Goal: Task Accomplishment & Management: Use online tool/utility

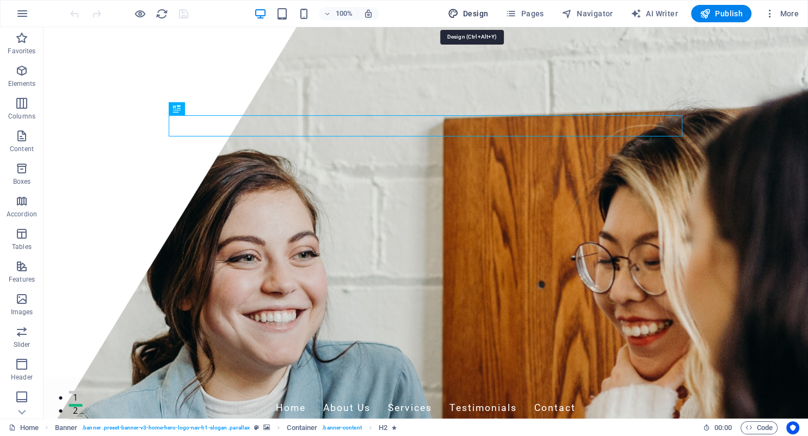
click at [470, 15] on span "Design" at bounding box center [468, 13] width 41 height 11
select select "px"
select select "200"
select select "px"
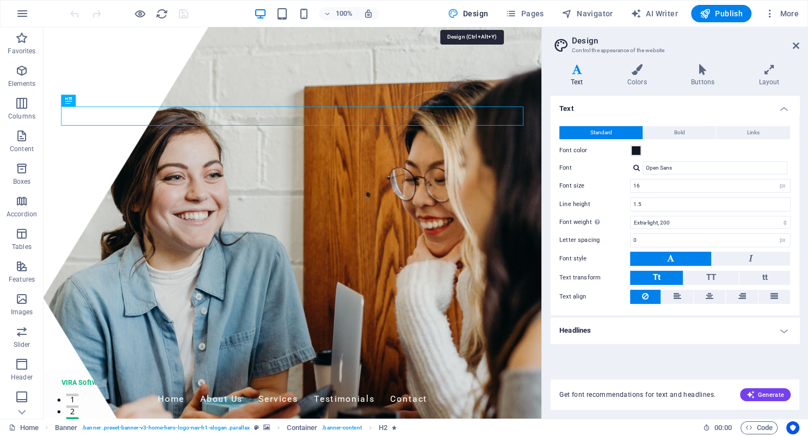
click at [470, 15] on span "Design" at bounding box center [468, 13] width 41 height 11
click at [471, 14] on span "Design" at bounding box center [468, 13] width 41 height 11
click at [439, 14] on div "90% Design Pages Navigator AI Writer Publish More" at bounding box center [435, 13] width 735 height 17
click at [795, 47] on icon at bounding box center [796, 45] width 7 height 9
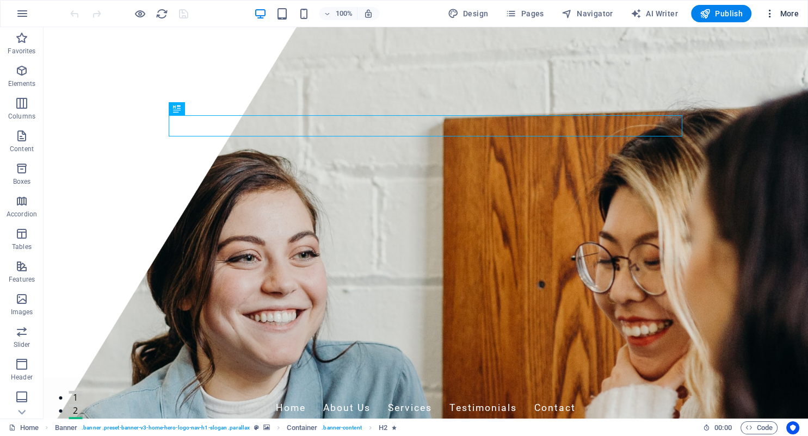
click at [784, 14] on span "More" at bounding box center [782, 13] width 34 height 11
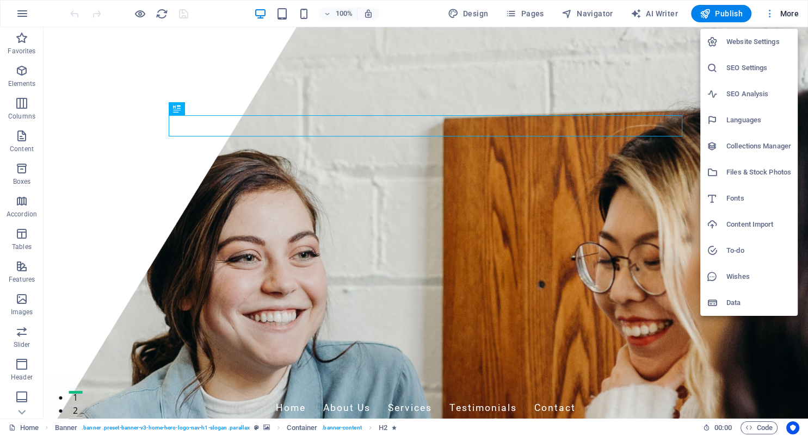
click at [784, 14] on div at bounding box center [404, 218] width 808 height 436
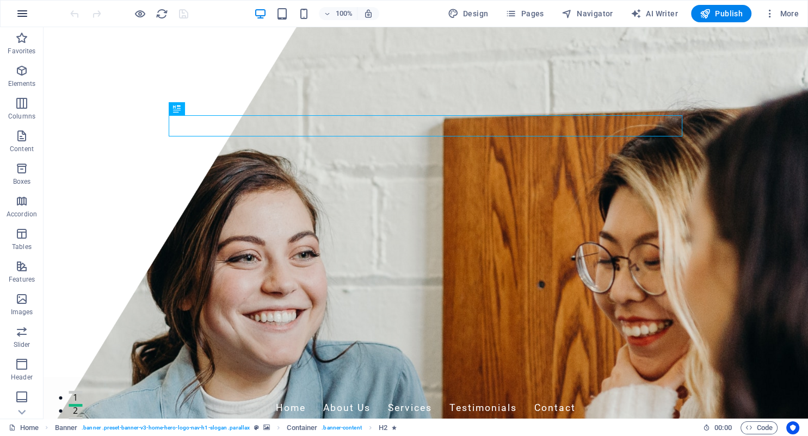
click at [25, 14] on icon "button" at bounding box center [22, 13] width 13 height 13
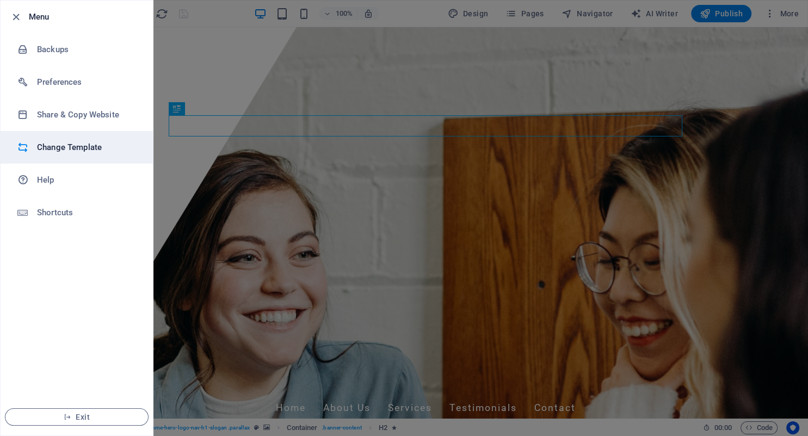
click at [67, 143] on h6 "Change Template" at bounding box center [87, 147] width 101 height 13
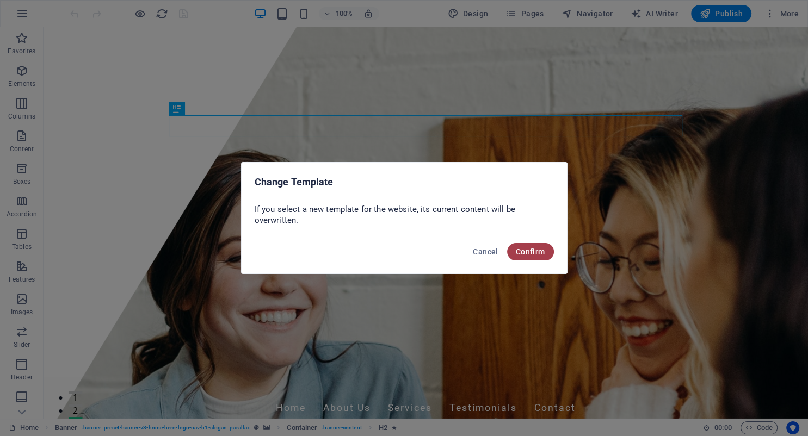
click at [528, 253] on span "Confirm" at bounding box center [530, 252] width 29 height 9
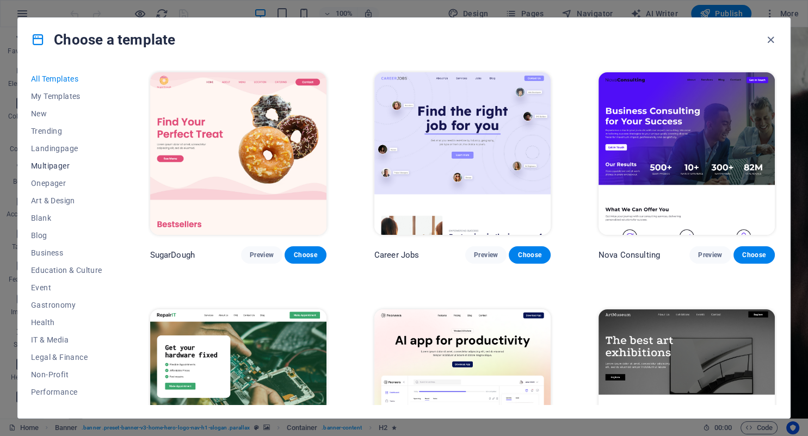
click at [64, 169] on span "Multipager" at bounding box center [66, 166] width 71 height 9
click at [56, 182] on span "Onepager" at bounding box center [66, 183] width 71 height 9
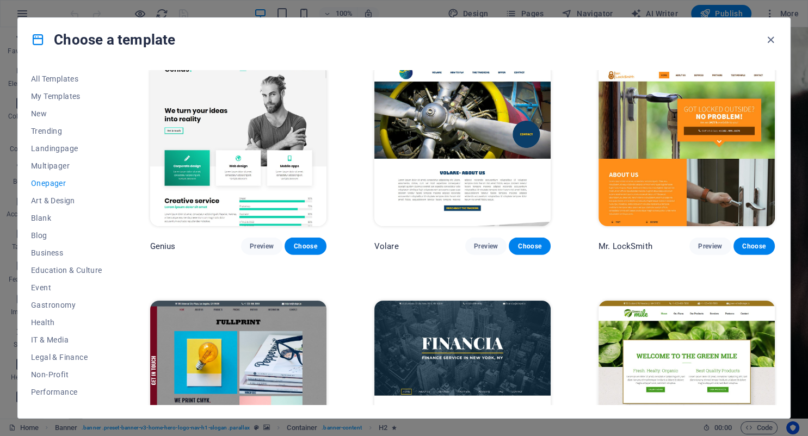
scroll to position [2382, 0]
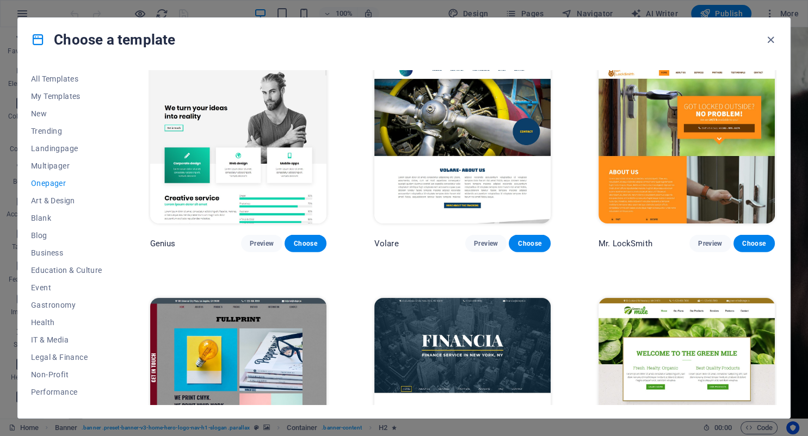
click at [223, 108] on img at bounding box center [238, 142] width 176 height 163
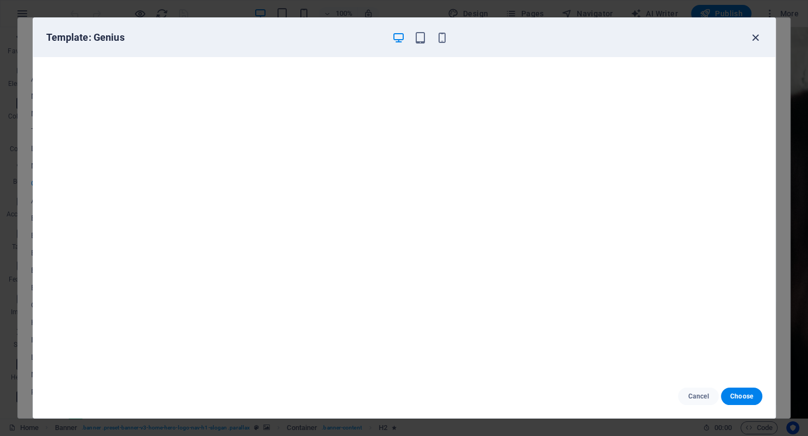
click at [756, 38] on icon "button" at bounding box center [755, 38] width 13 height 13
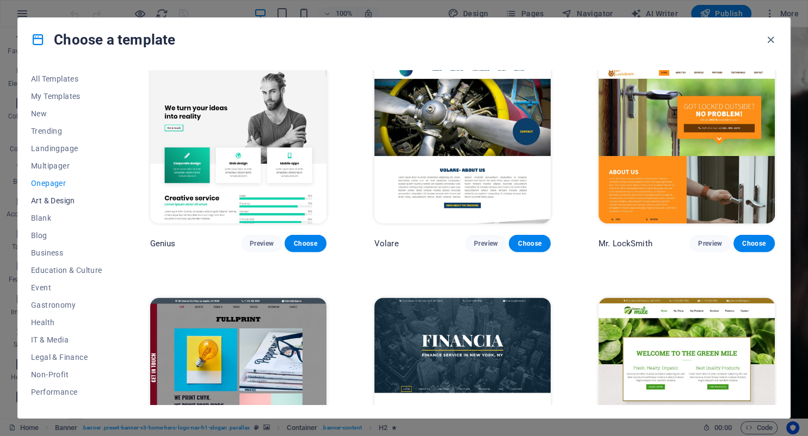
click at [67, 201] on span "Art & Design" at bounding box center [66, 200] width 71 height 9
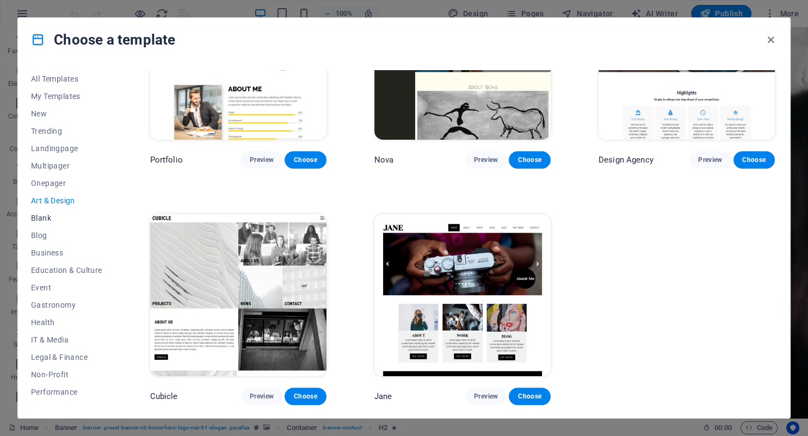
click at [42, 220] on span "Blank" at bounding box center [66, 218] width 71 height 9
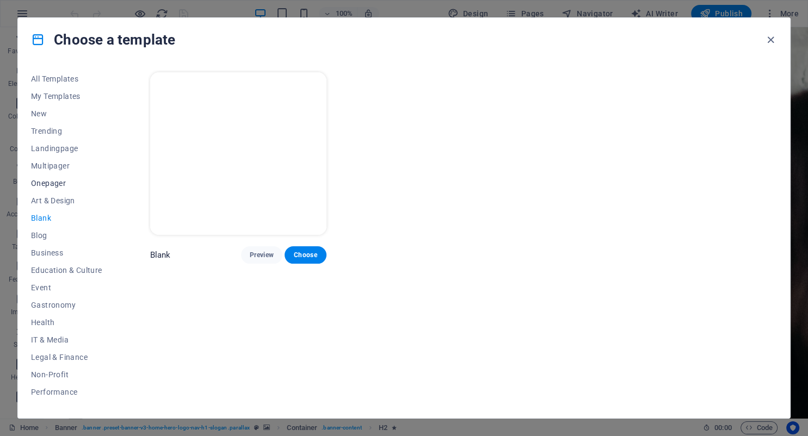
click at [52, 186] on span "Onepager" at bounding box center [66, 183] width 71 height 9
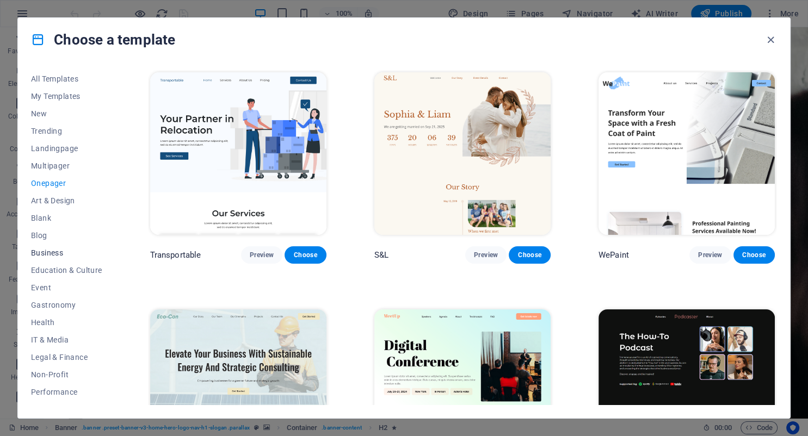
click at [48, 250] on span "Business" at bounding box center [66, 253] width 71 height 9
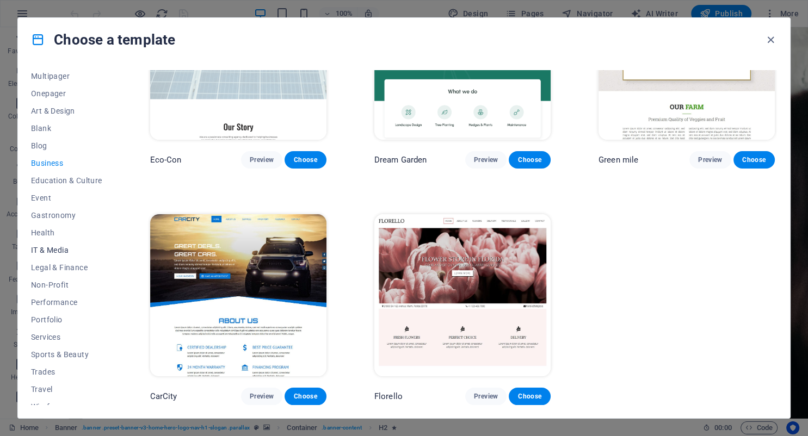
scroll to position [100, 0]
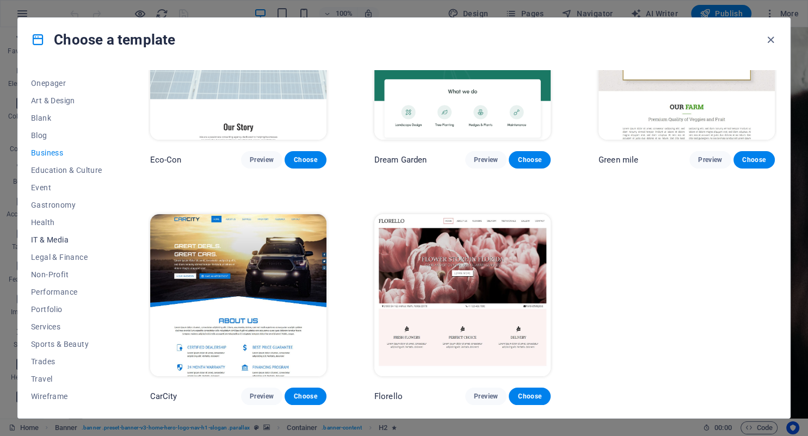
click at [56, 243] on span "IT & Media" at bounding box center [66, 240] width 71 height 9
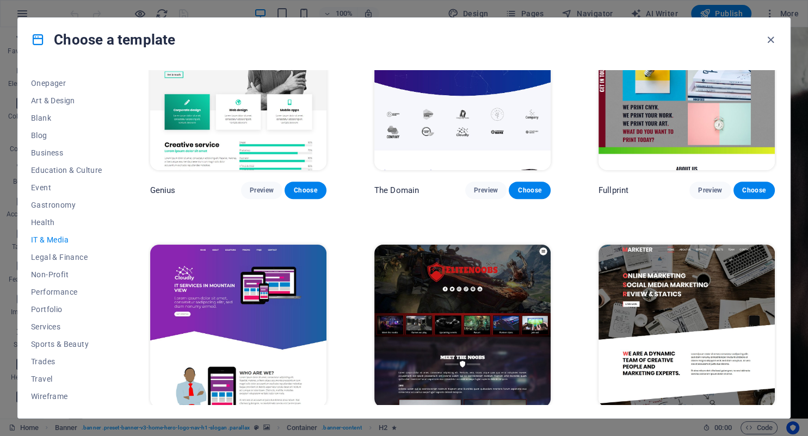
scroll to position [570, 0]
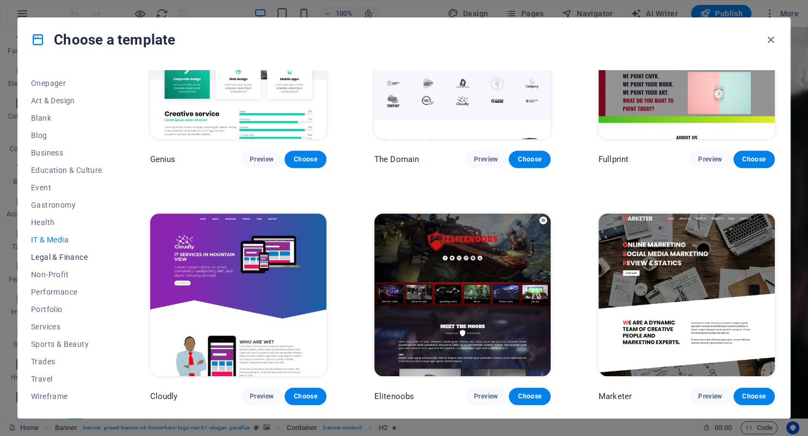
click at [50, 259] on span "Legal & Finance" at bounding box center [66, 257] width 71 height 9
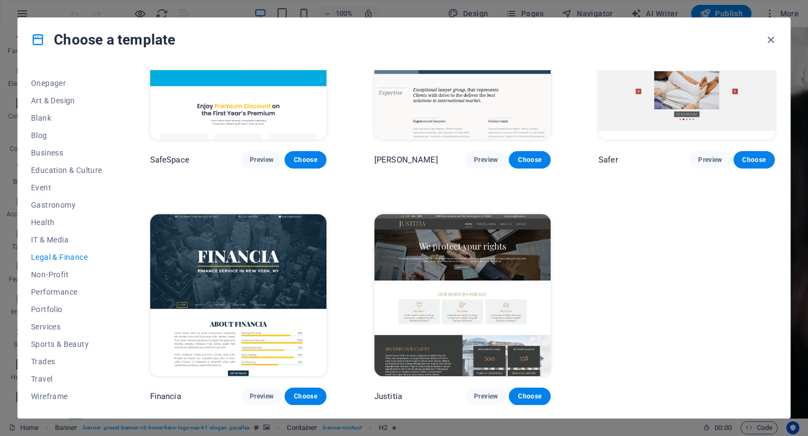
scroll to position [95, 0]
click at [48, 275] on span "Non-Profit" at bounding box center [66, 274] width 71 height 9
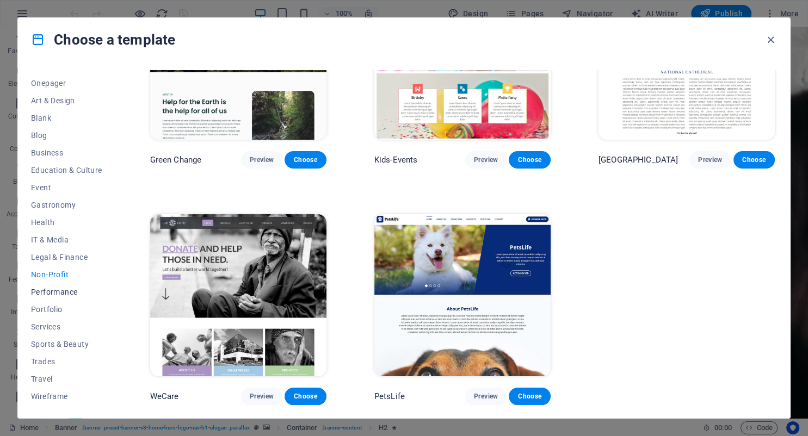
click at [52, 294] on span "Performance" at bounding box center [66, 292] width 71 height 9
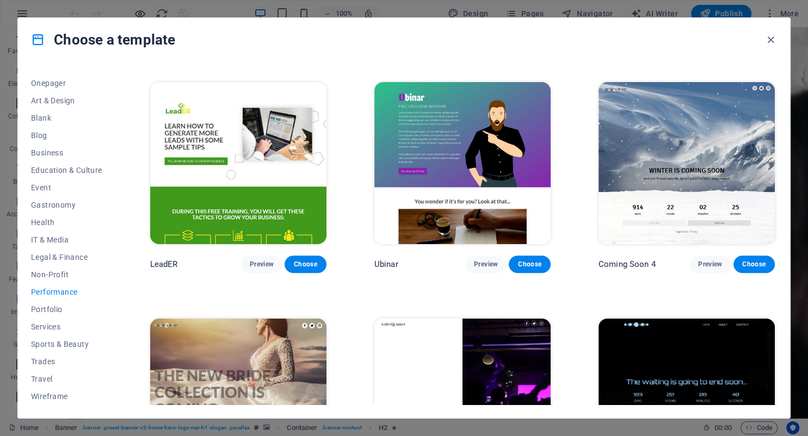
scroll to position [1045, 0]
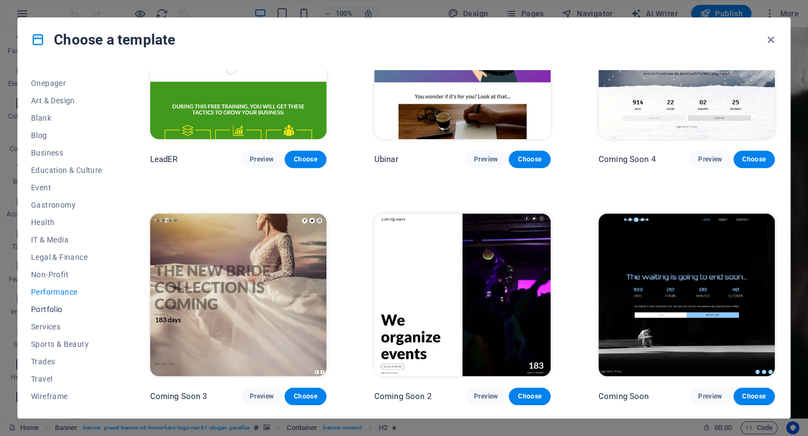
click at [47, 312] on span "Portfolio" at bounding box center [66, 309] width 71 height 9
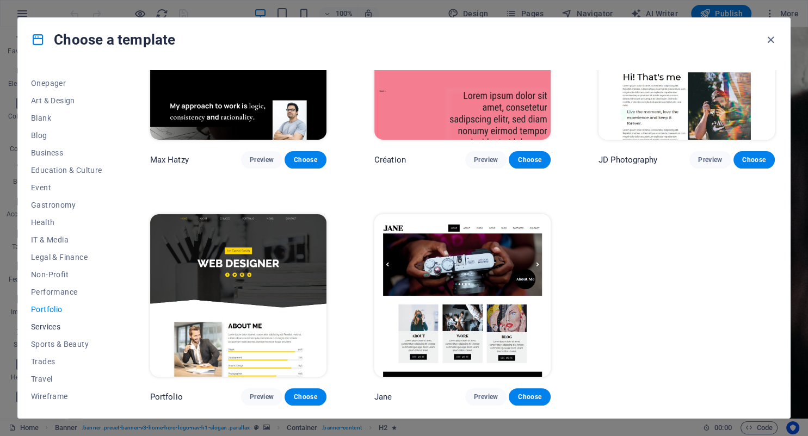
click at [52, 328] on span "Services" at bounding box center [66, 327] width 71 height 9
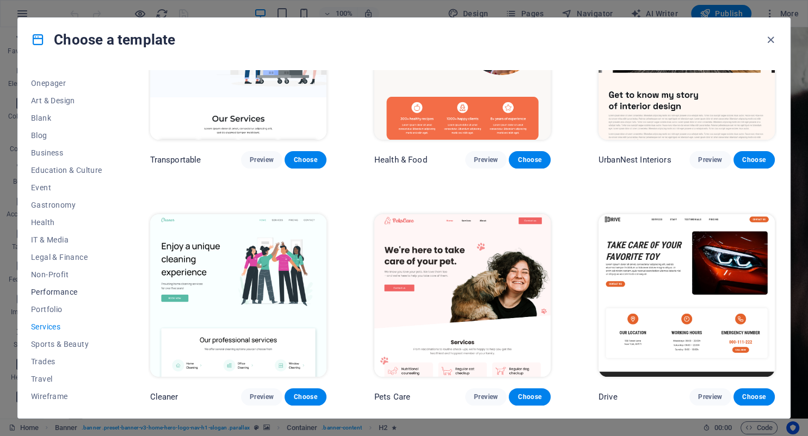
click at [53, 300] on button "Performance" at bounding box center [66, 292] width 71 height 17
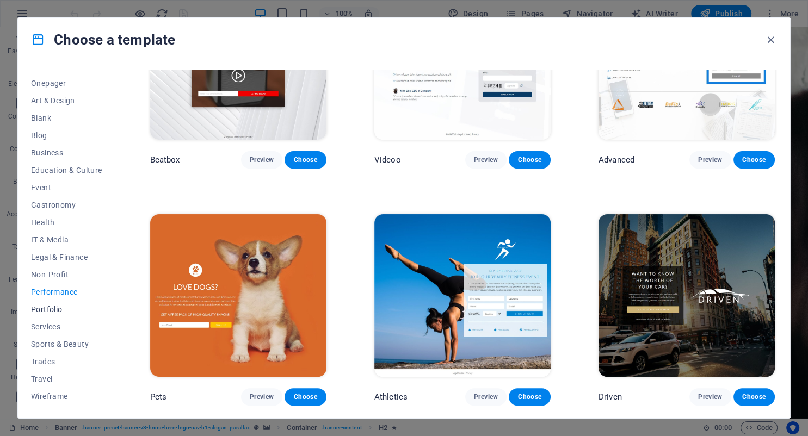
click at [51, 312] on span "Portfolio" at bounding box center [66, 309] width 71 height 9
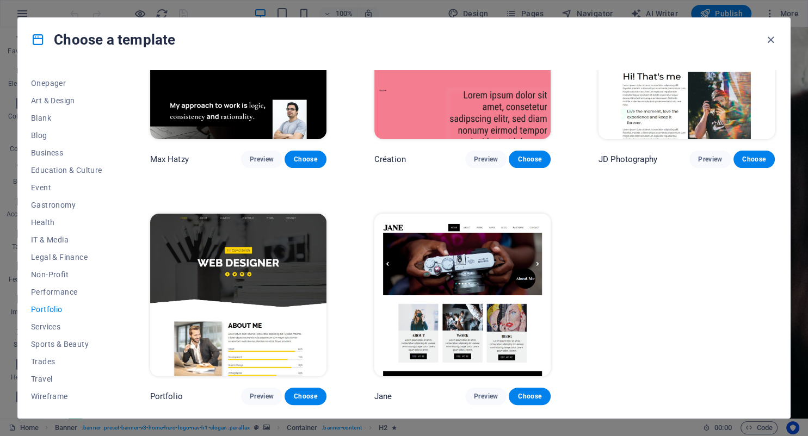
scroll to position [333, 0]
click at [51, 329] on span "Services" at bounding box center [66, 327] width 71 height 9
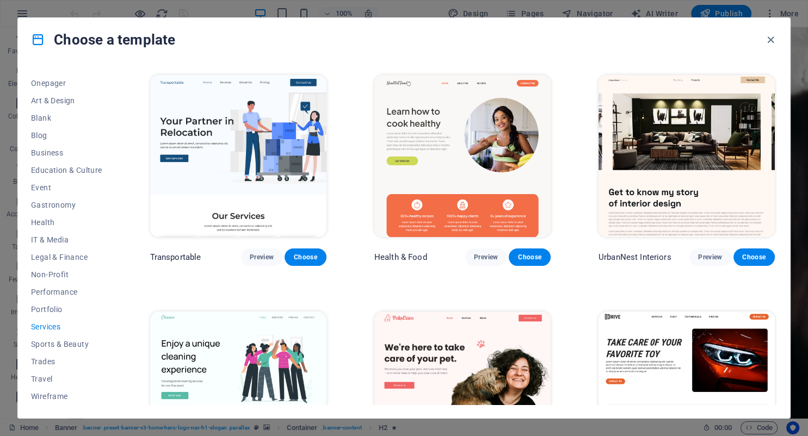
scroll to position [0, 0]
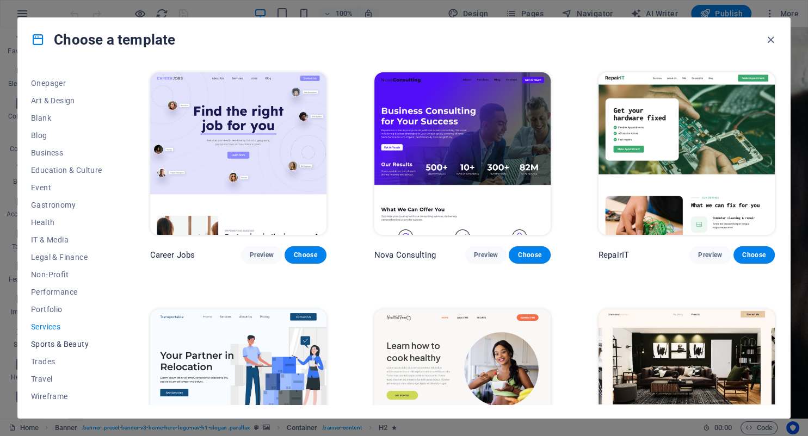
click at [47, 342] on span "Sports & Beauty" at bounding box center [66, 344] width 71 height 9
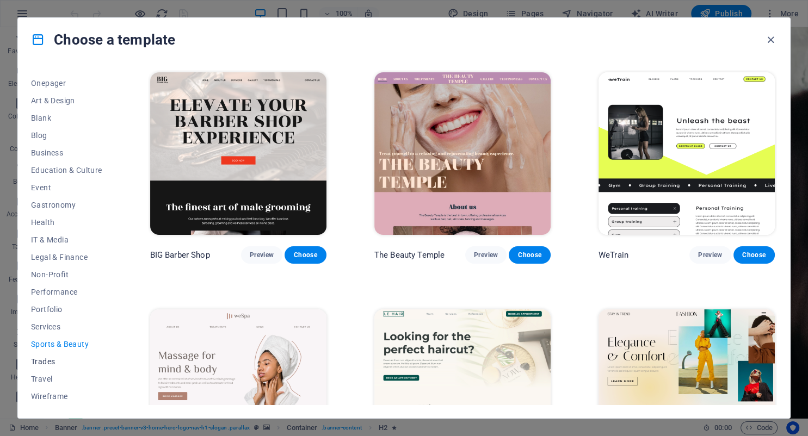
click at [42, 361] on span "Trades" at bounding box center [66, 362] width 71 height 9
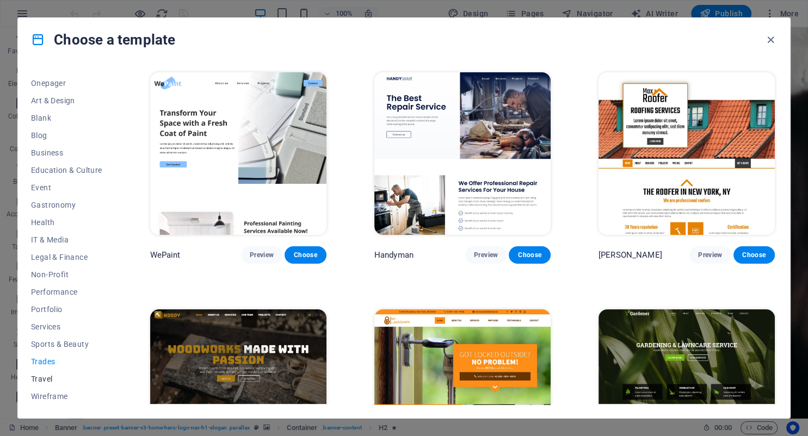
click at [47, 382] on span "Travel" at bounding box center [66, 379] width 71 height 9
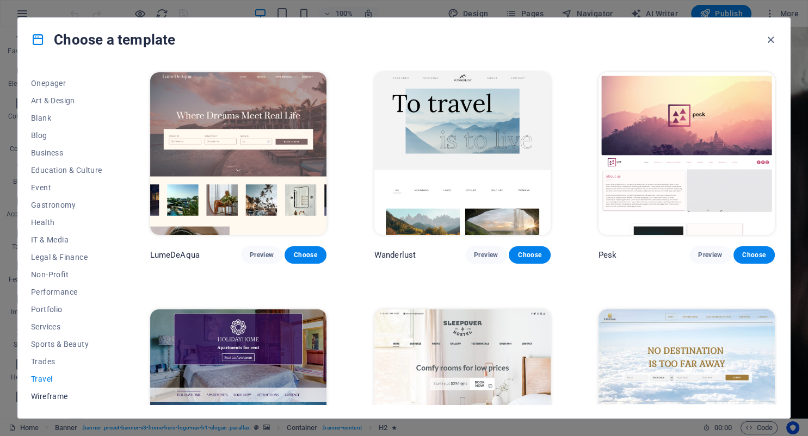
click at [53, 394] on span "Wireframe" at bounding box center [66, 396] width 71 height 9
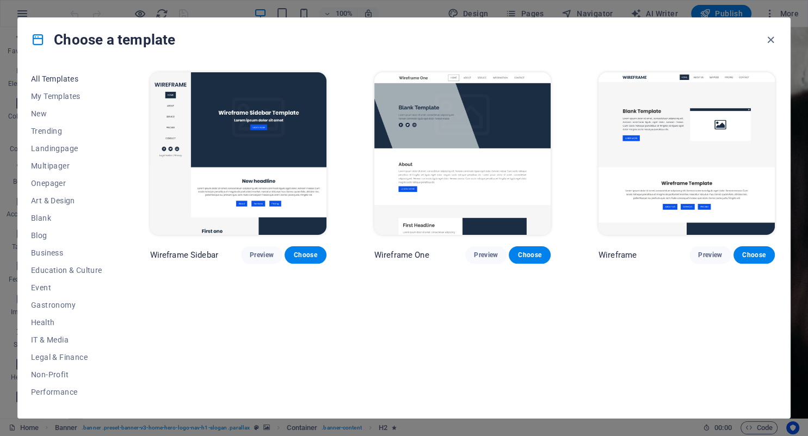
click at [51, 78] on span "All Templates" at bounding box center [66, 79] width 71 height 9
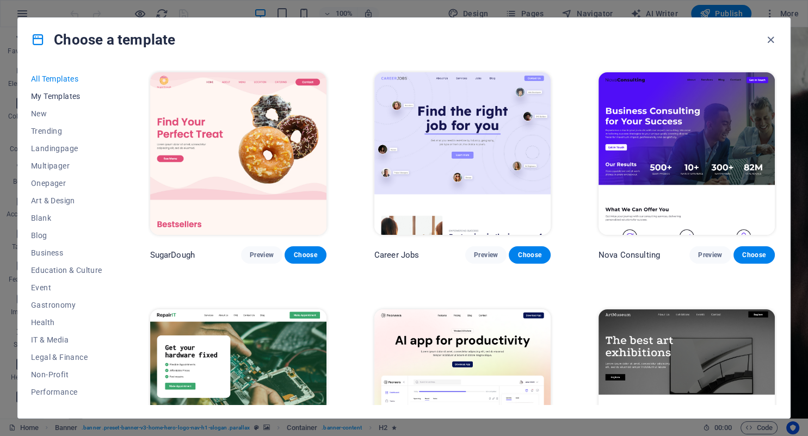
click at [50, 98] on span "My Templates" at bounding box center [66, 96] width 71 height 9
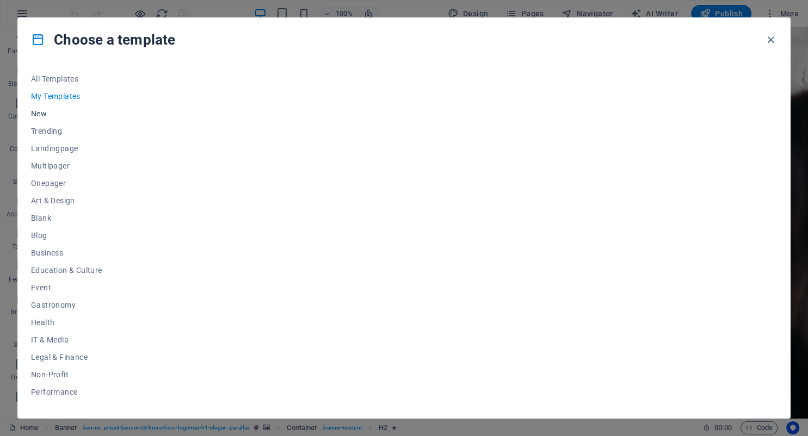
click at [40, 117] on span "New" at bounding box center [66, 113] width 71 height 9
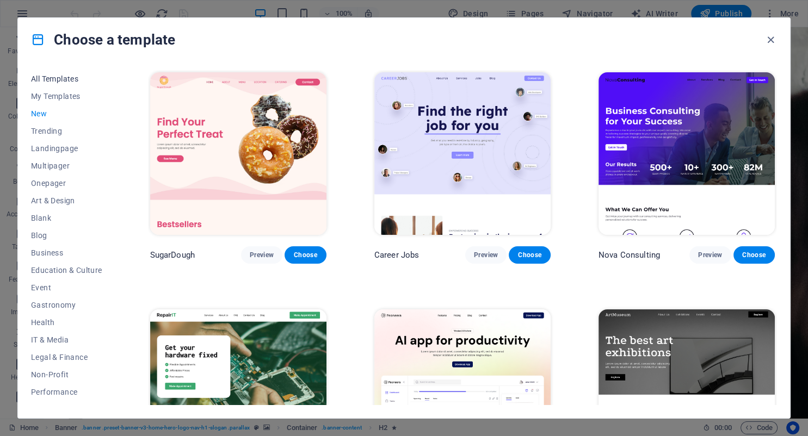
click at [56, 77] on span "All Templates" at bounding box center [66, 79] width 71 height 9
click at [771, 42] on icon "button" at bounding box center [771, 40] width 13 height 13
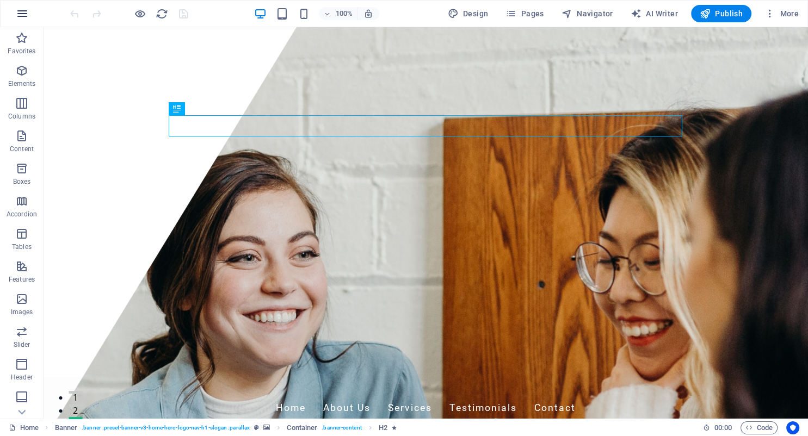
click at [21, 14] on icon "button" at bounding box center [22, 13] width 13 height 13
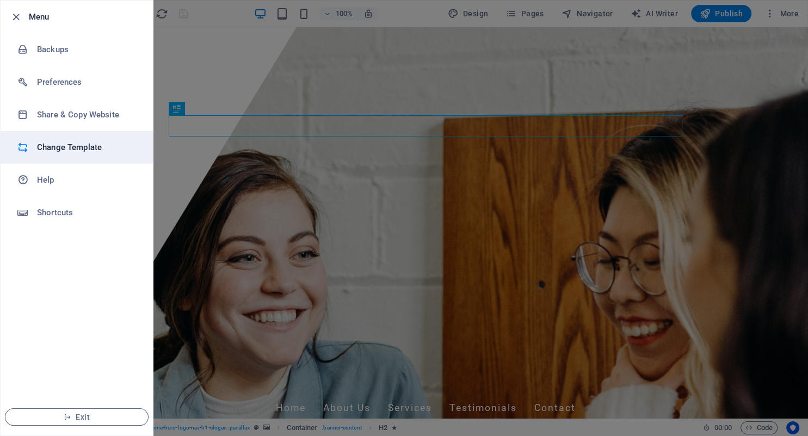
click at [66, 152] on h6 "Change Template" at bounding box center [87, 147] width 101 height 13
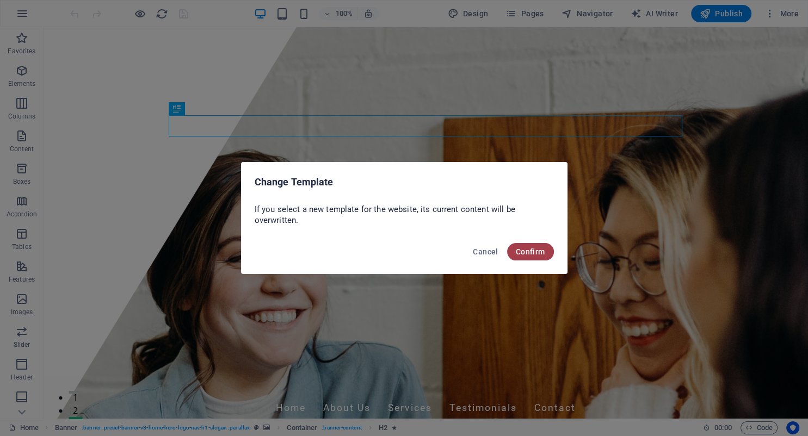
click at [539, 257] on button "Confirm" at bounding box center [530, 251] width 47 height 17
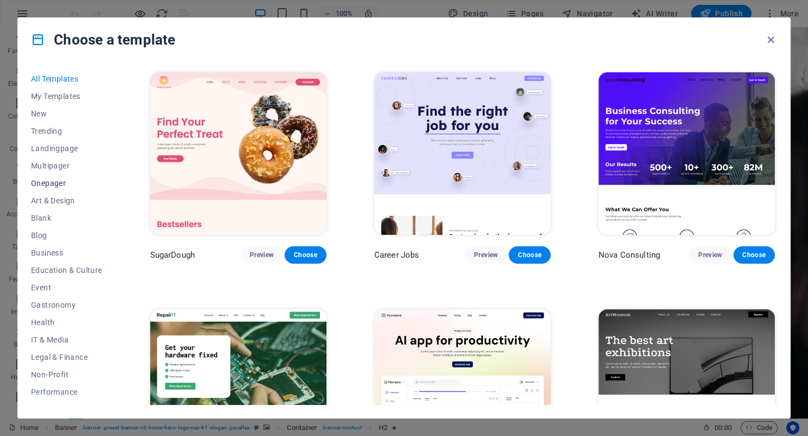
click at [46, 180] on span "Onepager" at bounding box center [66, 183] width 71 height 9
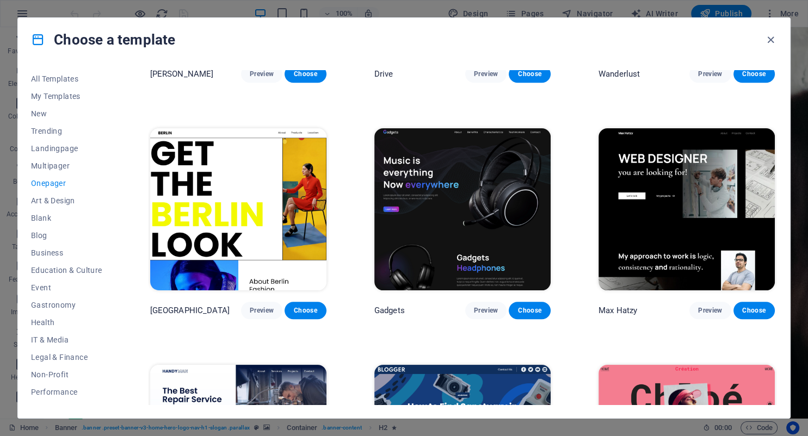
scroll to position [943, 0]
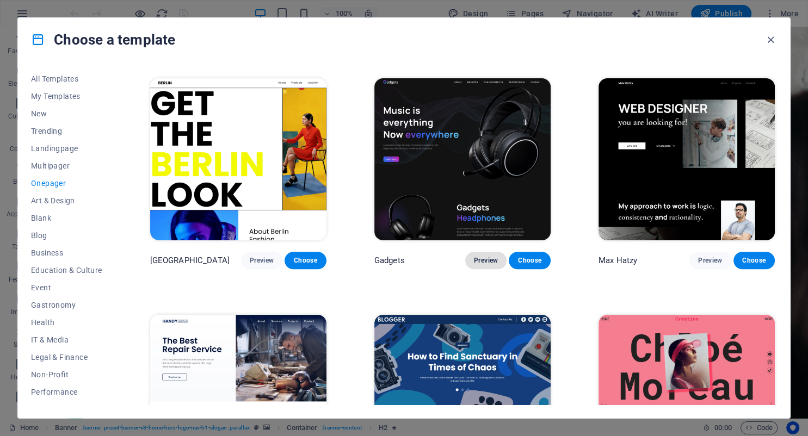
click at [479, 261] on span "Preview" at bounding box center [486, 260] width 24 height 9
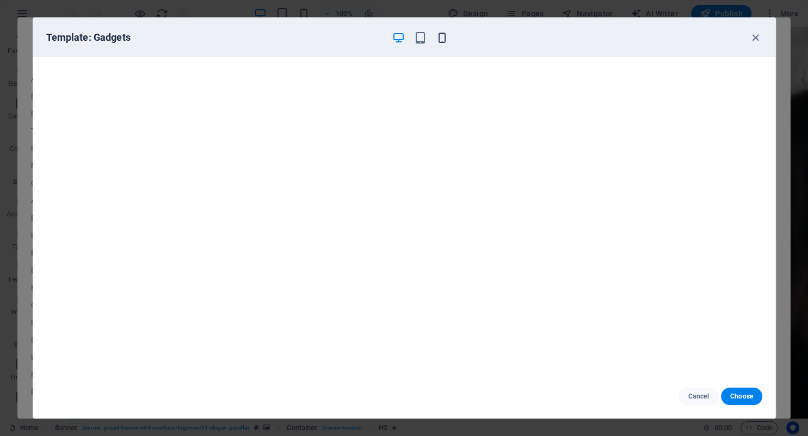
click at [439, 35] on icon "button" at bounding box center [442, 38] width 13 height 13
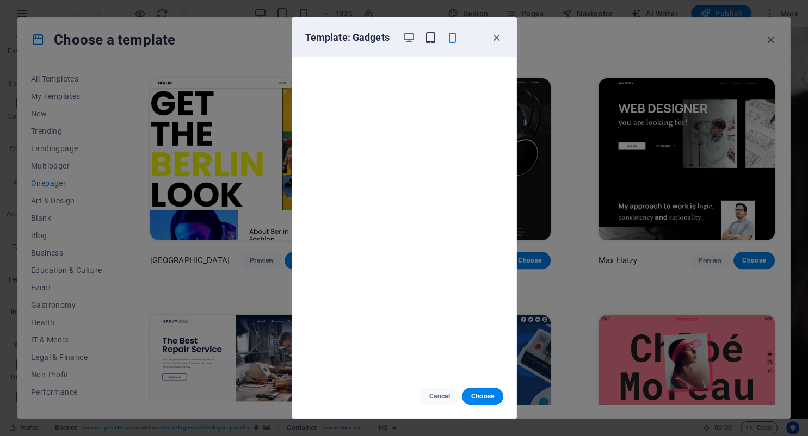
click at [433, 36] on icon "button" at bounding box center [430, 38] width 13 height 13
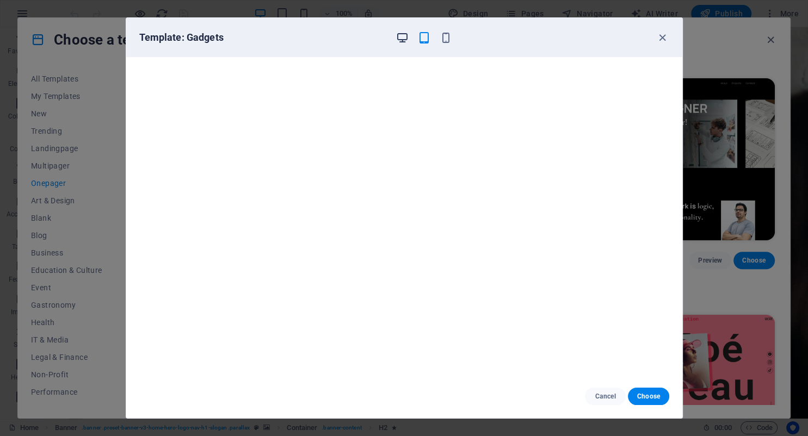
click at [402, 36] on icon "button" at bounding box center [402, 38] width 13 height 13
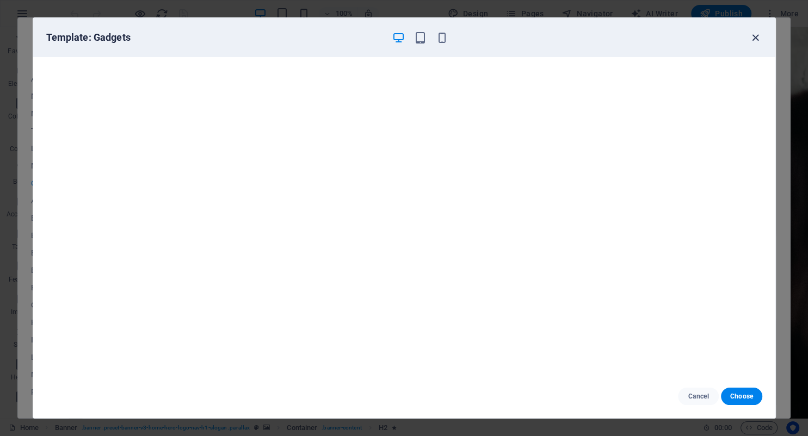
click at [758, 35] on icon "button" at bounding box center [755, 38] width 13 height 13
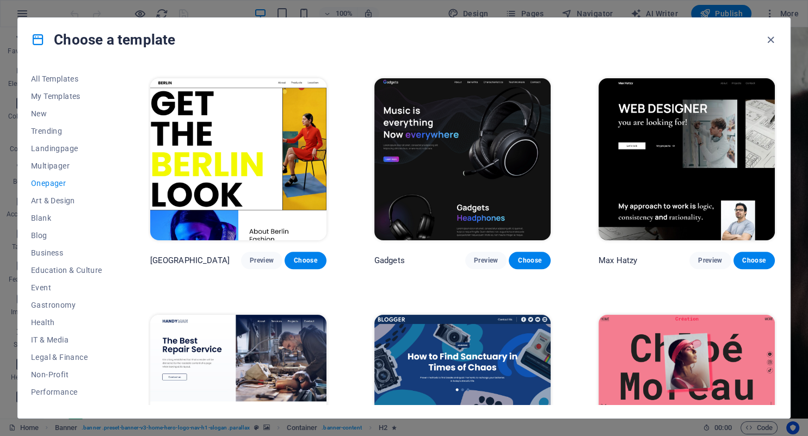
click at [58, 184] on span "Onepager" at bounding box center [66, 183] width 71 height 9
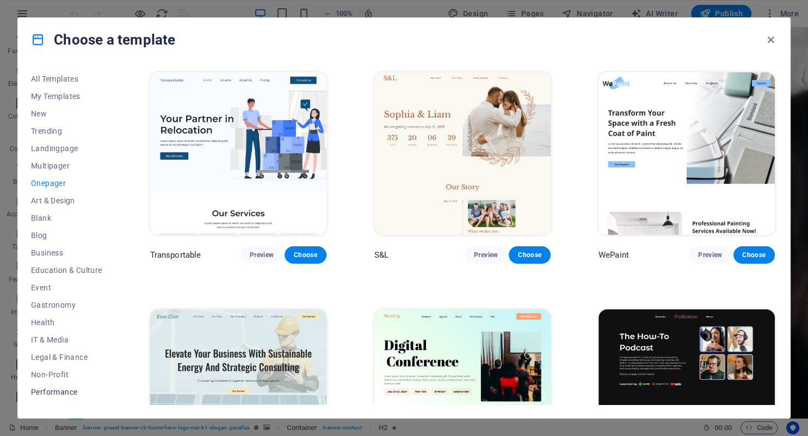
scroll to position [100, 0]
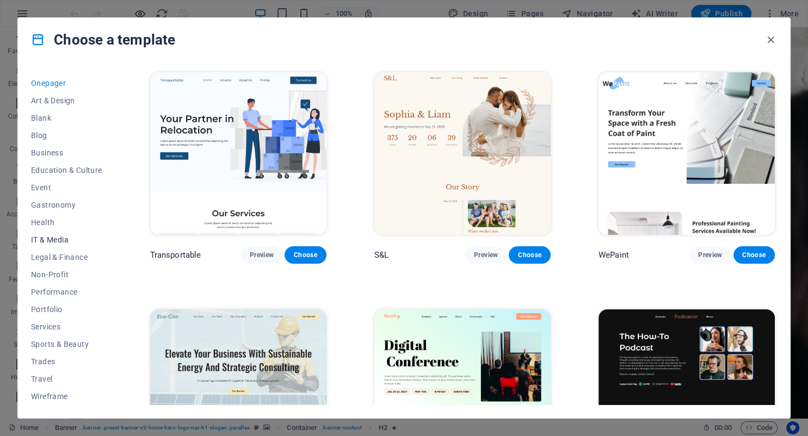
click at [57, 241] on span "IT & Media" at bounding box center [66, 240] width 71 height 9
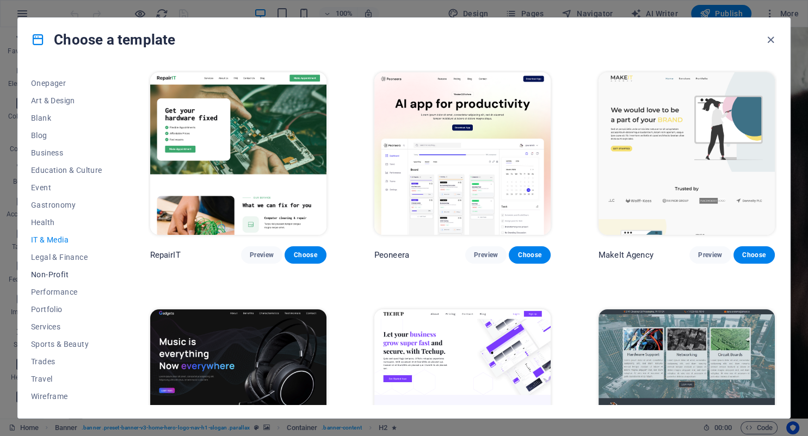
click at [58, 267] on button "Non-Profit" at bounding box center [66, 274] width 71 height 17
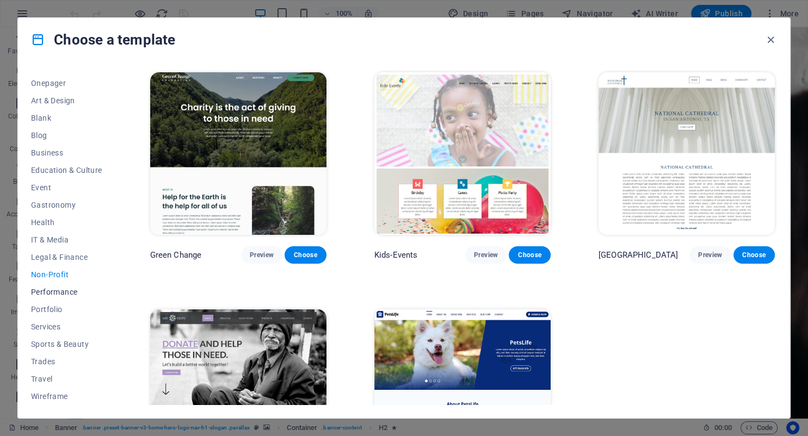
click at [57, 299] on button "Performance" at bounding box center [66, 292] width 71 height 17
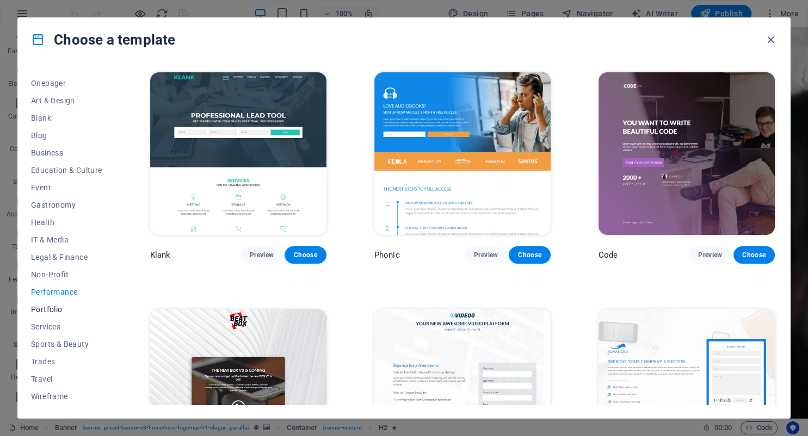
click at [52, 310] on span "Portfolio" at bounding box center [66, 309] width 71 height 9
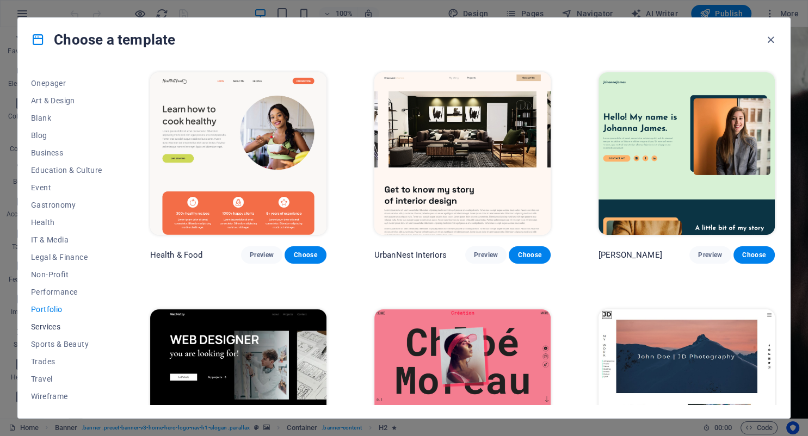
click at [53, 323] on span "Services" at bounding box center [66, 327] width 71 height 9
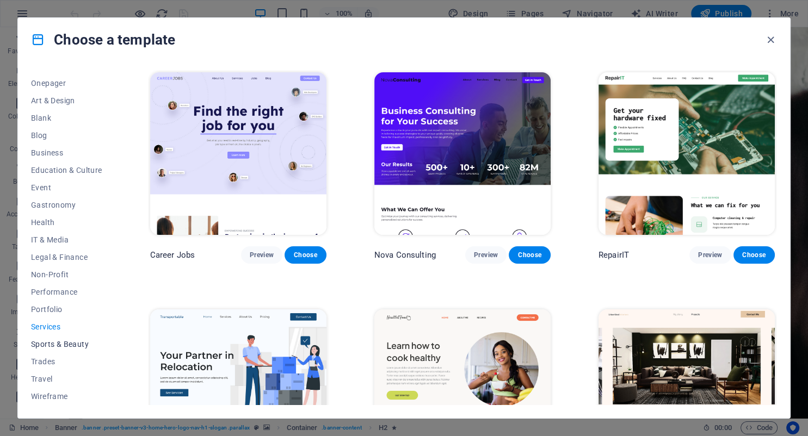
click at [53, 343] on span "Sports & Beauty" at bounding box center [66, 344] width 71 height 9
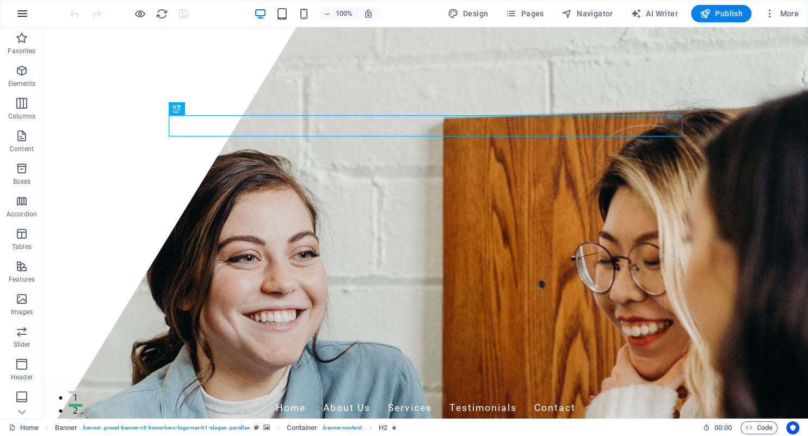
click at [19, 14] on icon "button" at bounding box center [22, 13] width 13 height 13
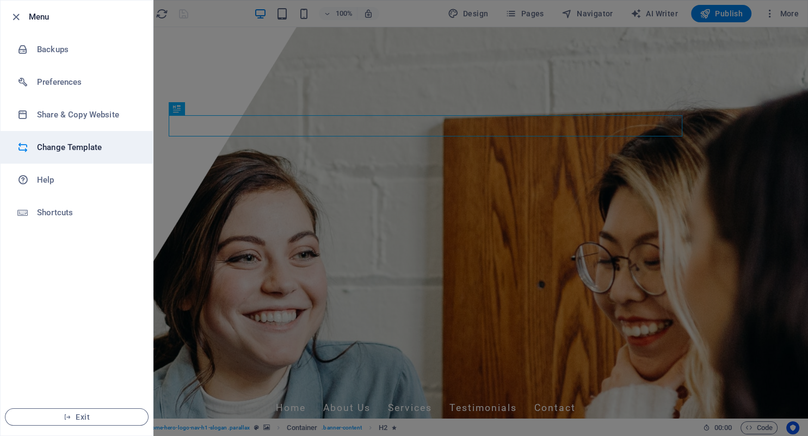
click at [70, 150] on h6 "Change Template" at bounding box center [87, 147] width 101 height 13
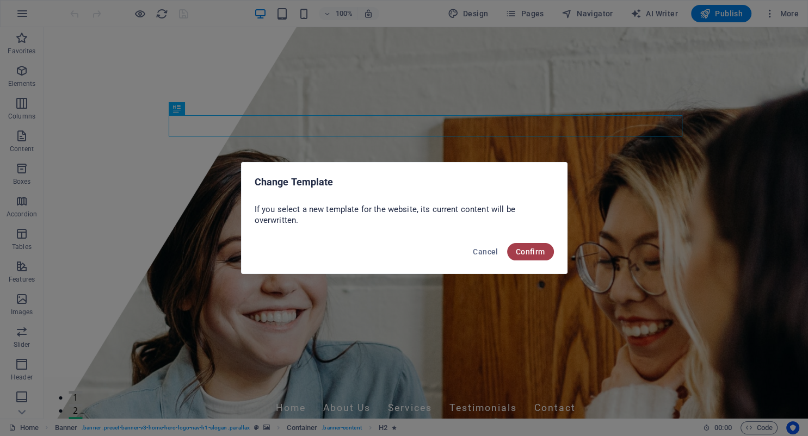
click at [537, 248] on span "Confirm" at bounding box center [530, 252] width 29 height 9
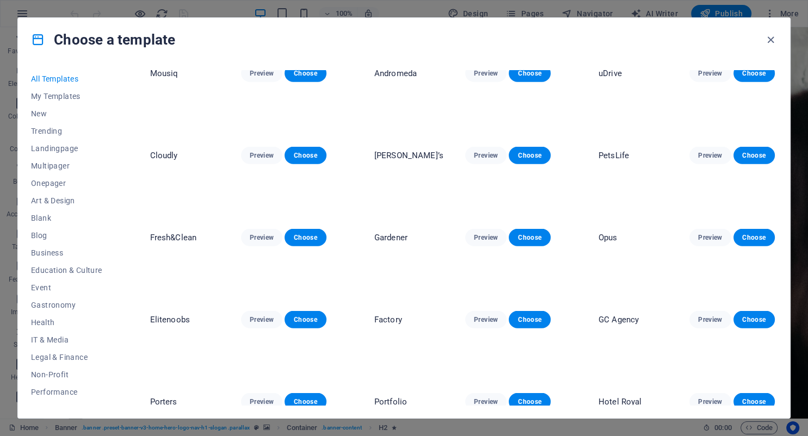
scroll to position [2829, 0]
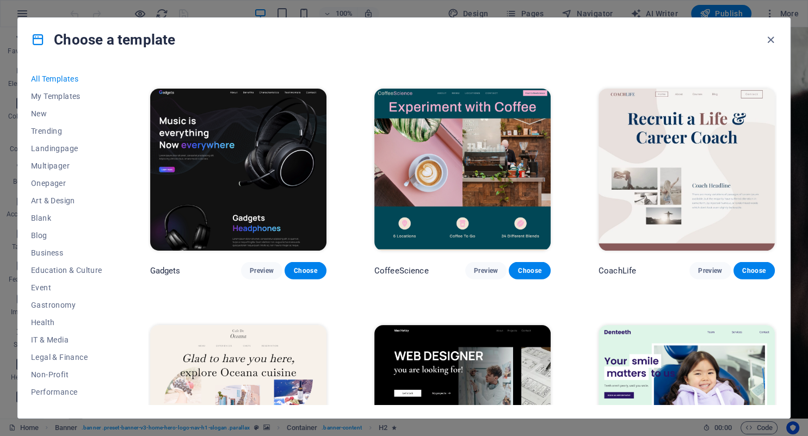
click at [250, 140] on img at bounding box center [238, 170] width 176 height 163
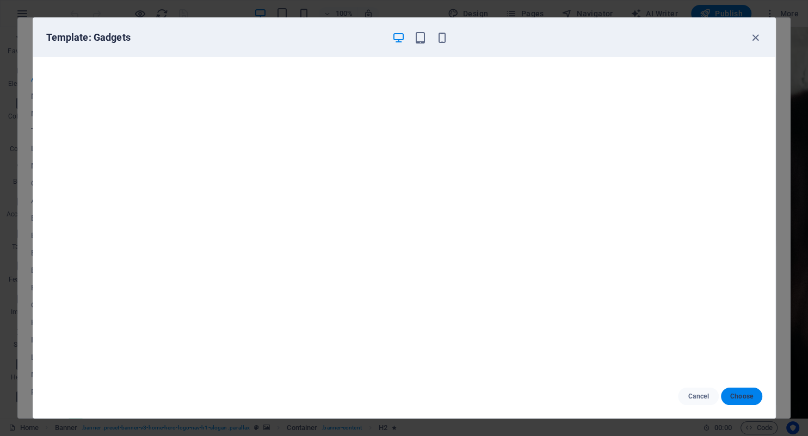
click at [741, 396] on span "Choose" at bounding box center [741, 396] width 23 height 9
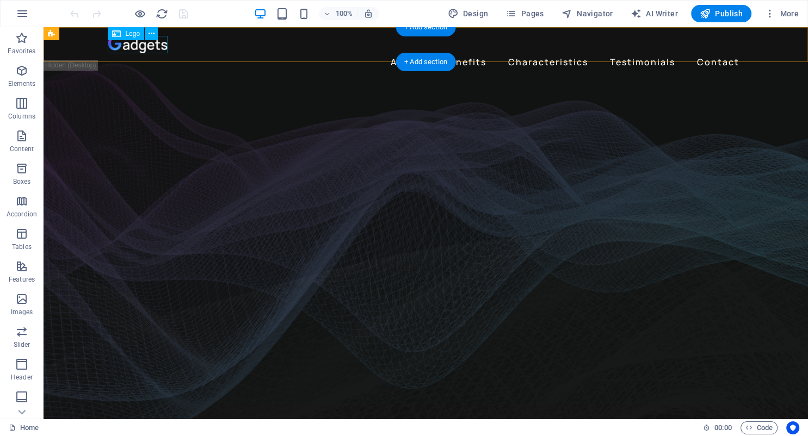
click at [132, 48] on div at bounding box center [426, 44] width 636 height 17
select select "px"
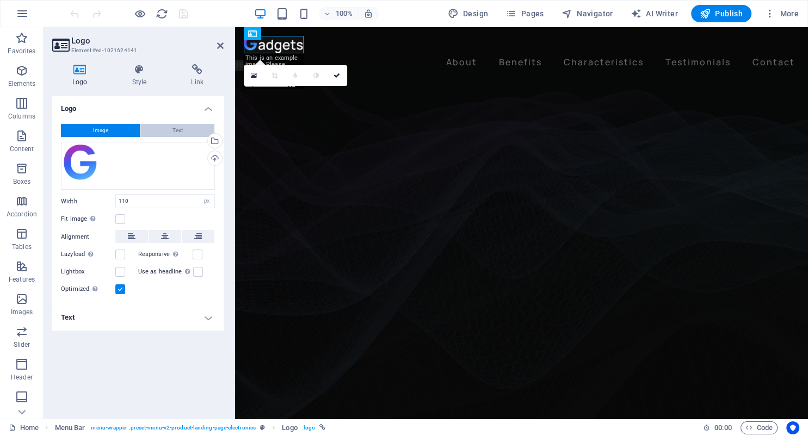
click at [171, 125] on button "Text" at bounding box center [177, 130] width 74 height 13
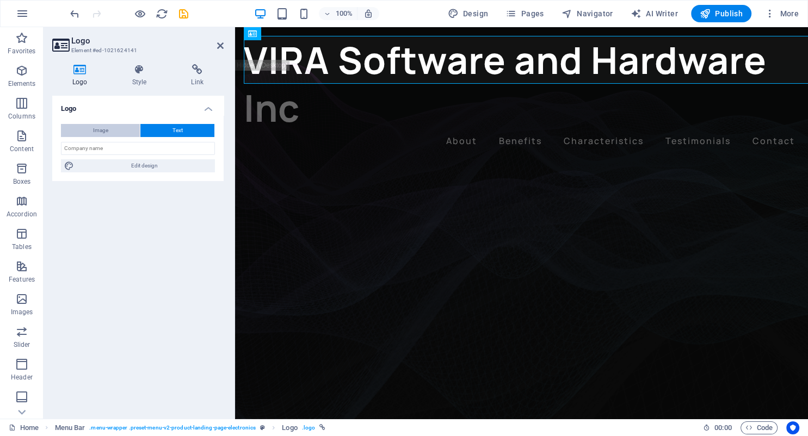
click at [104, 132] on span "Image" at bounding box center [100, 130] width 15 height 13
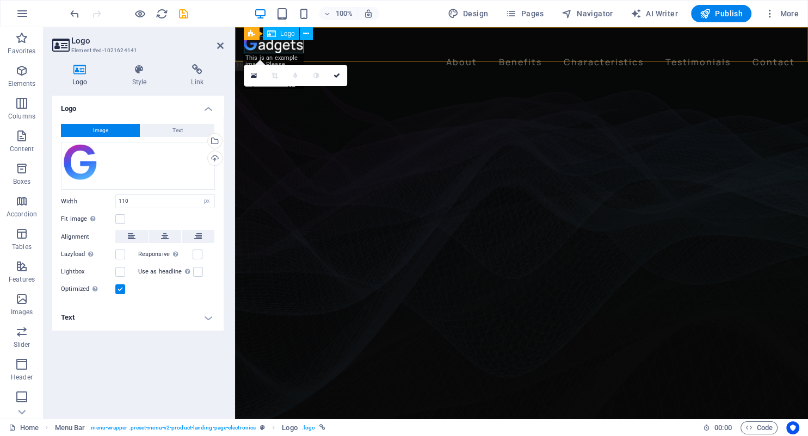
click at [289, 52] on div at bounding box center [522, 44] width 556 height 17
click at [279, 48] on div at bounding box center [522, 44] width 556 height 17
click at [270, 47] on div at bounding box center [522, 44] width 556 height 17
click at [324, 53] on nav "About Benefits Characteristics Testimonials Contact" at bounding box center [522, 61] width 556 height 17
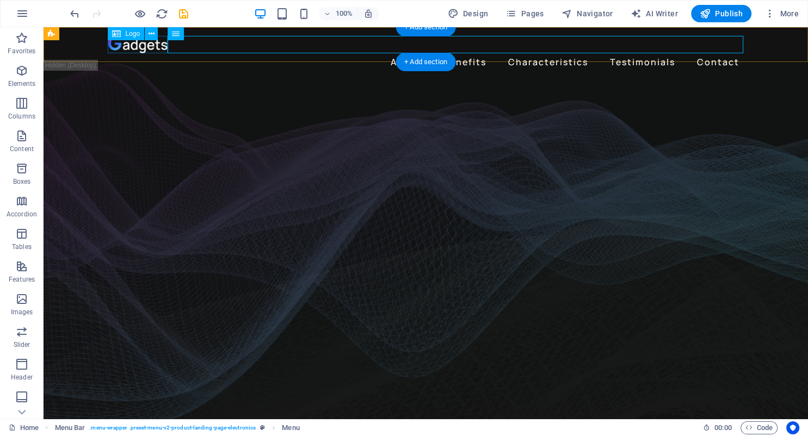
click at [151, 48] on div at bounding box center [426, 44] width 636 height 17
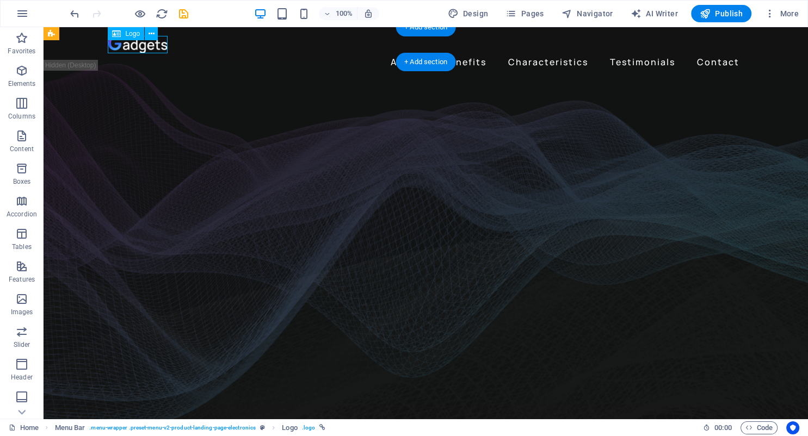
click at [151, 48] on div at bounding box center [426, 44] width 636 height 17
select select "px"
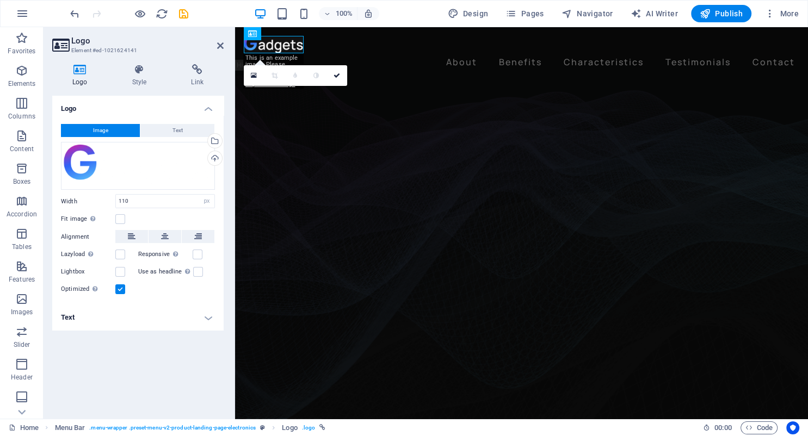
click at [110, 112] on h4 "Logo" at bounding box center [137, 106] width 171 height 20
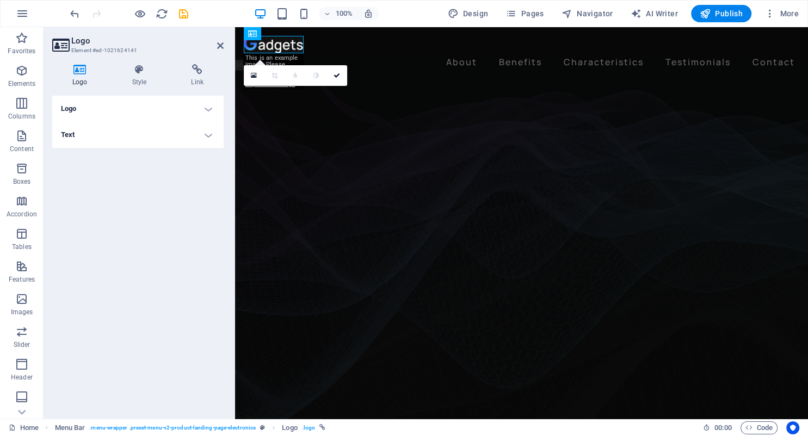
click at [111, 108] on h4 "Logo" at bounding box center [137, 109] width 171 height 26
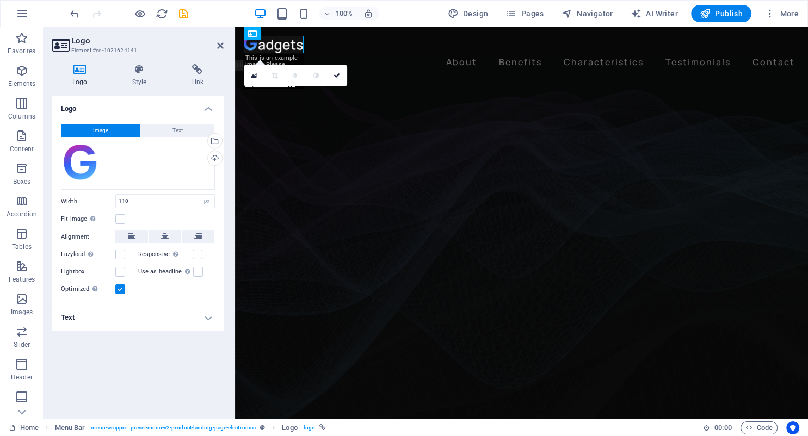
click at [121, 317] on h4 "Text" at bounding box center [137, 318] width 171 height 26
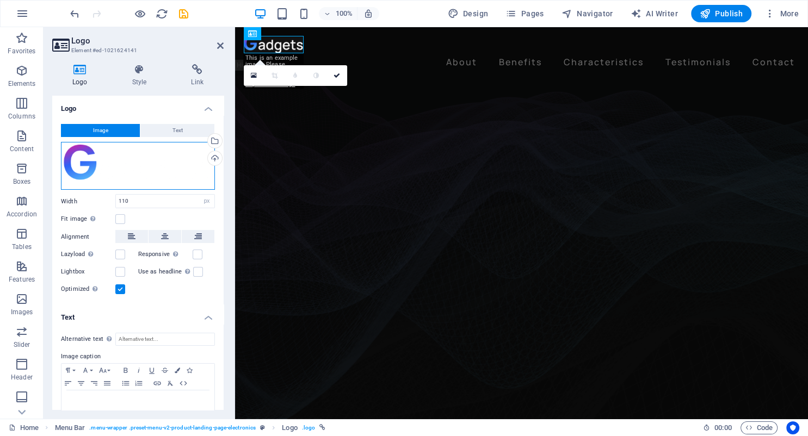
click at [107, 162] on div "Drag files here, click to choose files or select files from Files or our free s…" at bounding box center [138, 166] width 154 height 48
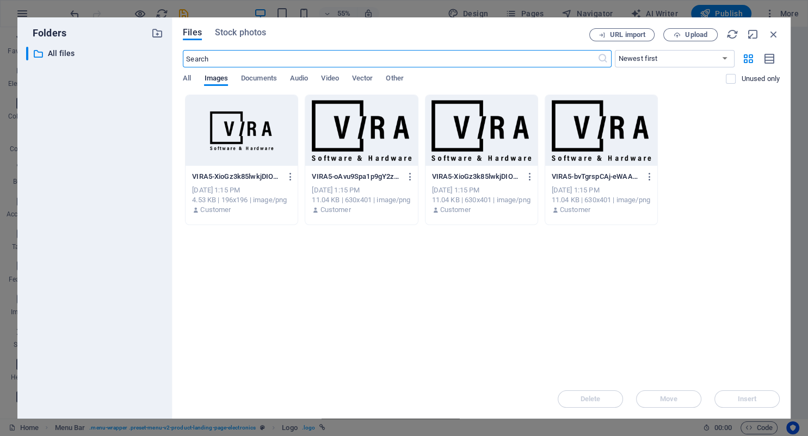
click at [347, 132] on div at bounding box center [361, 130] width 112 height 71
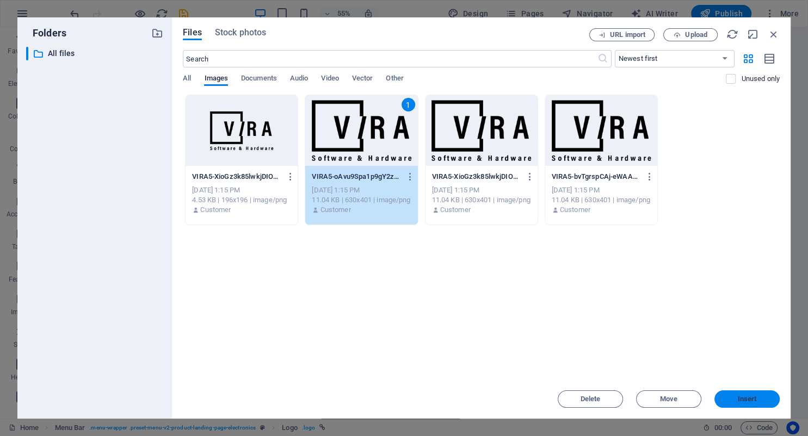
drag, startPoint x: 743, startPoint y: 399, endPoint x: 508, endPoint y: 372, distance: 236.1
click at [743, 399] on span "Insert" at bounding box center [747, 399] width 19 height 7
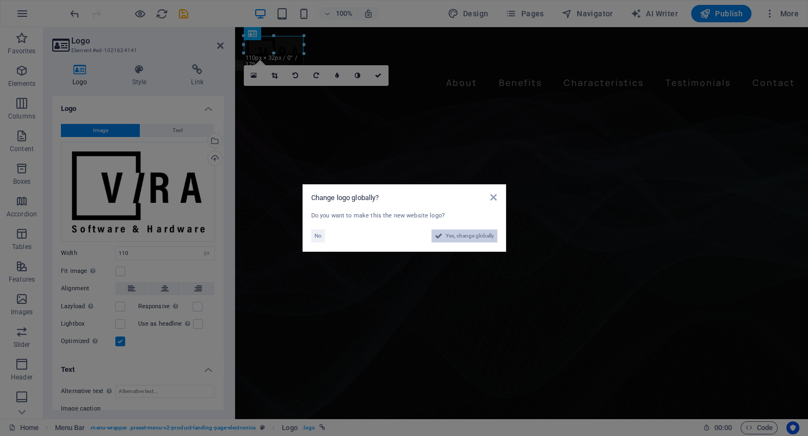
click at [470, 237] on span "Yes, change globally" at bounding box center [470, 236] width 48 height 13
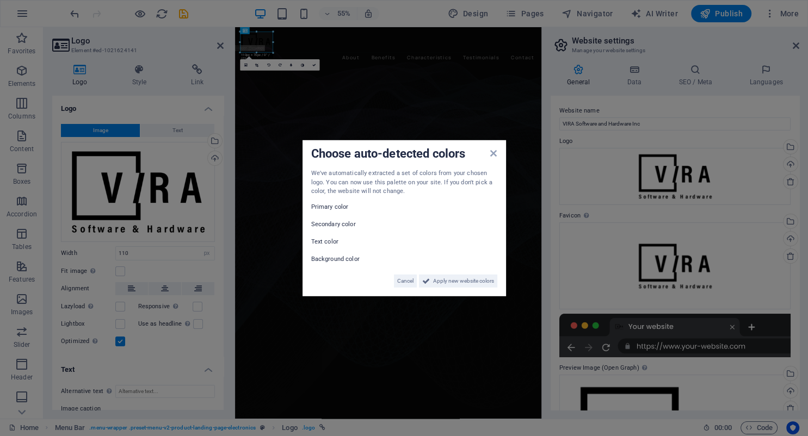
click at [325, 242] on label "Text color" at bounding box center [343, 241] width 65 height 13
click at [464, 284] on span "Apply new website colors" at bounding box center [463, 280] width 61 height 13
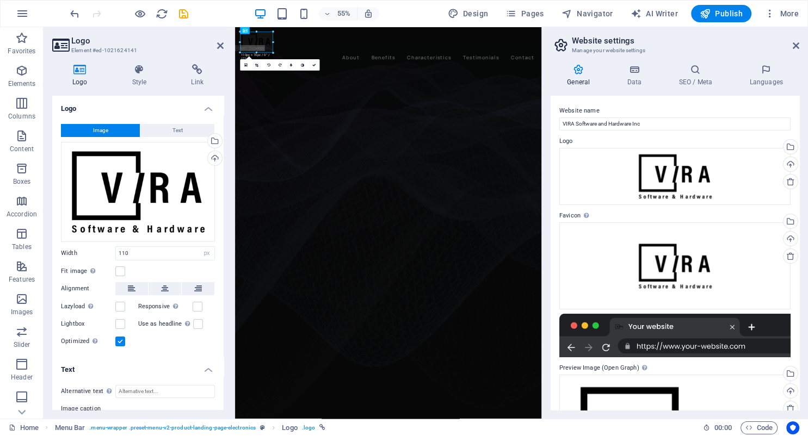
click at [371, 165] on figure at bounding box center [513, 412] width 557 height 669
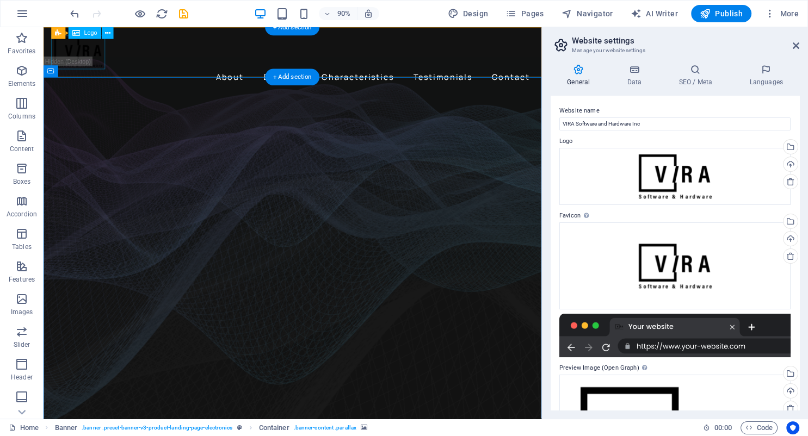
click at [89, 53] on div at bounding box center [320, 55] width 536 height 38
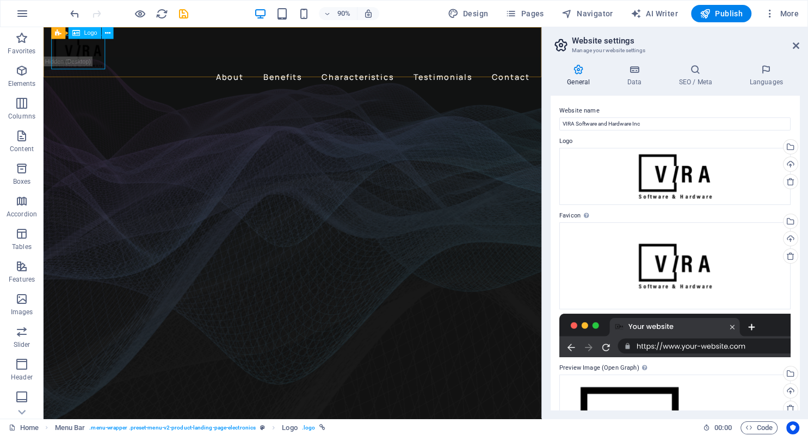
click at [85, 36] on div "Logo" at bounding box center [85, 33] width 33 height 12
click at [83, 56] on div at bounding box center [320, 55] width 536 height 38
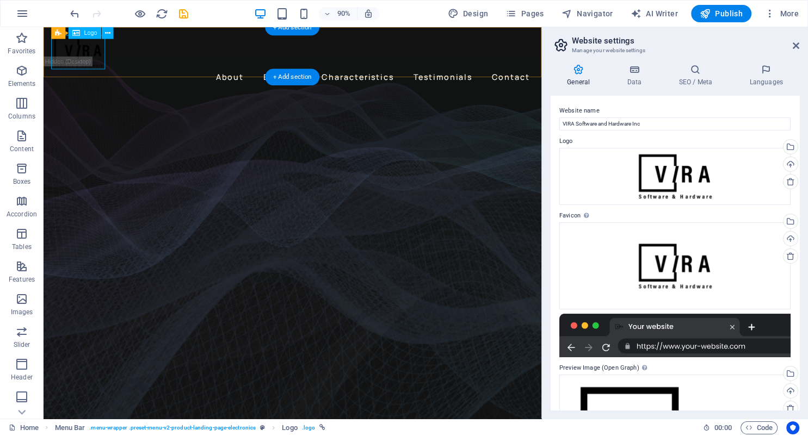
select select "px"
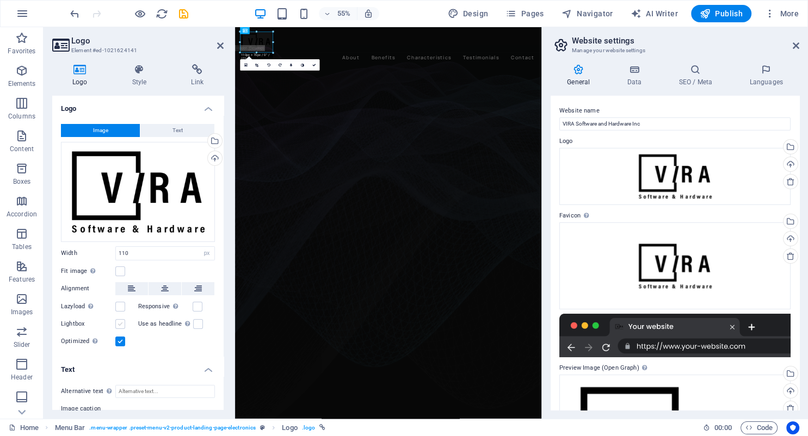
click at [121, 328] on label at bounding box center [120, 324] width 10 height 10
click at [0, 0] on input "Lightbox" at bounding box center [0, 0] width 0 height 0
click at [123, 323] on label at bounding box center [120, 324] width 10 height 10
click at [0, 0] on input "Lightbox" at bounding box center [0, 0] width 0 height 0
click at [150, 188] on div "Drag files here, click to choose files or select files from Files or our free s…" at bounding box center [138, 192] width 154 height 100
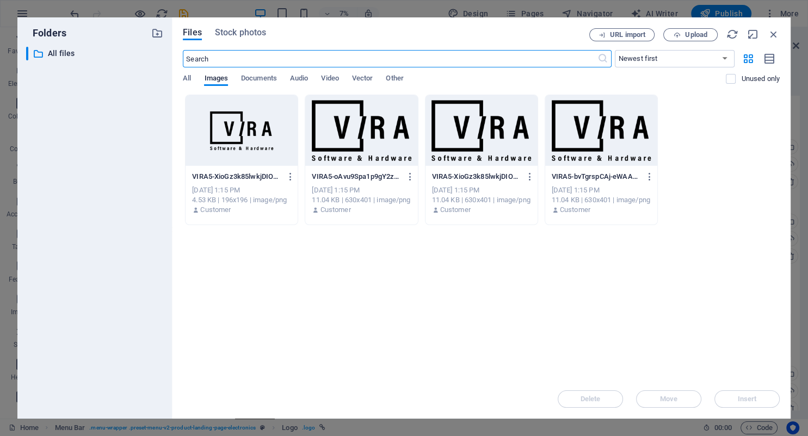
click at [534, 60] on input "text" at bounding box center [390, 58] width 414 height 17
click at [222, 31] on span "Stock photos" at bounding box center [240, 32] width 51 height 13
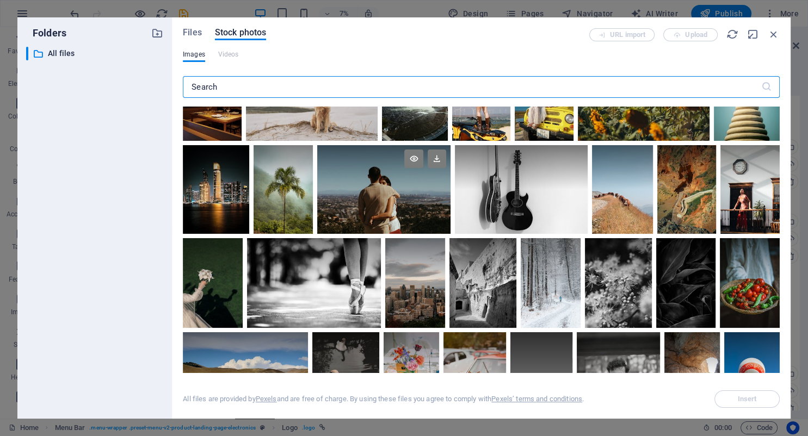
scroll to position [2008, 0]
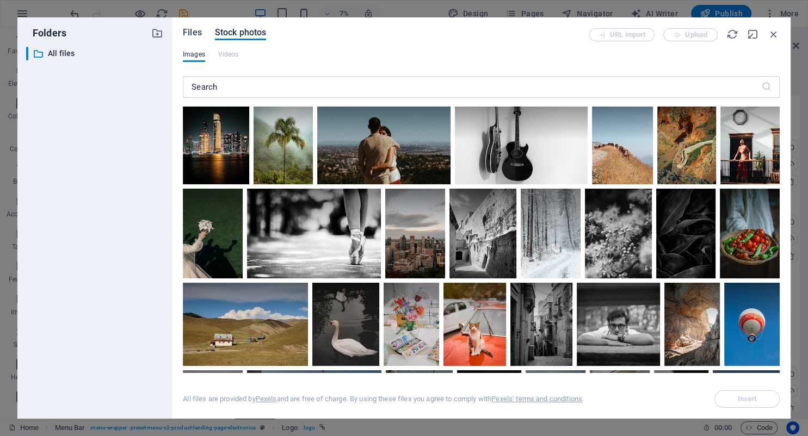
click at [190, 30] on span "Files" at bounding box center [192, 32] width 19 height 13
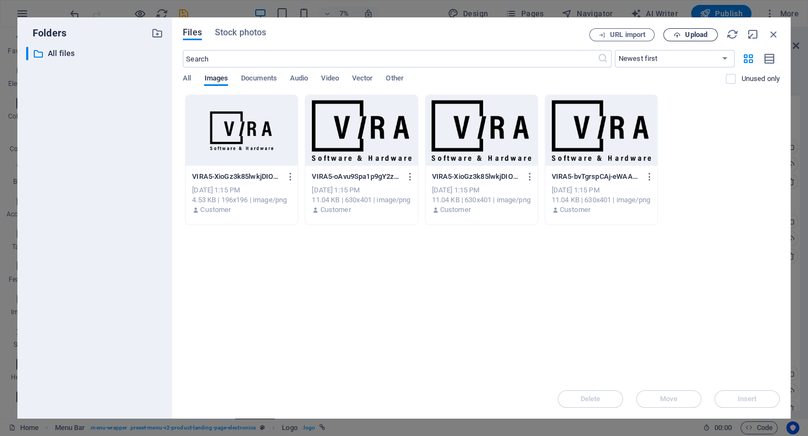
click at [687, 36] on span "Upload" at bounding box center [696, 35] width 22 height 7
click at [533, 269] on div "Drop files here to upload them instantly VIRA5-XioGz3k85lwkjDIOpQ-FLA-8aZJlXq7n…" at bounding box center [481, 237] width 597 height 285
click at [777, 35] on icon "button" at bounding box center [774, 34] width 12 height 12
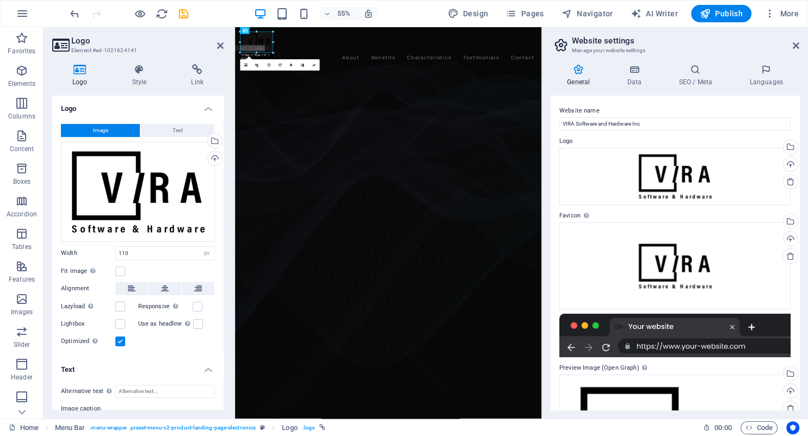
click at [683, 141] on figure at bounding box center [513, 412] width 557 height 669
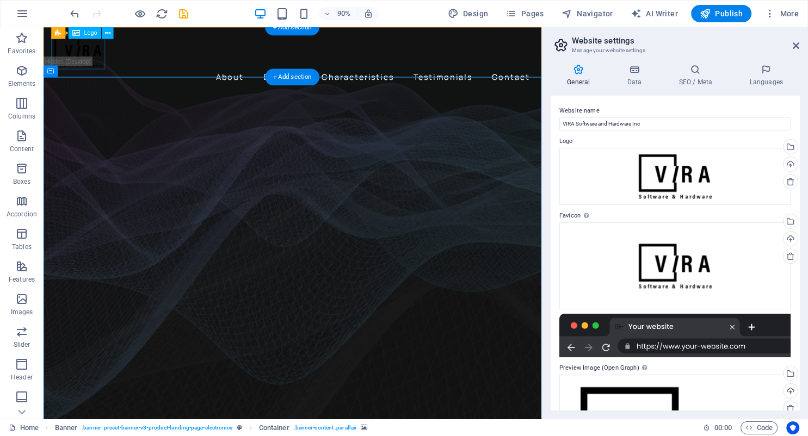
click at [82, 52] on div at bounding box center [320, 55] width 536 height 38
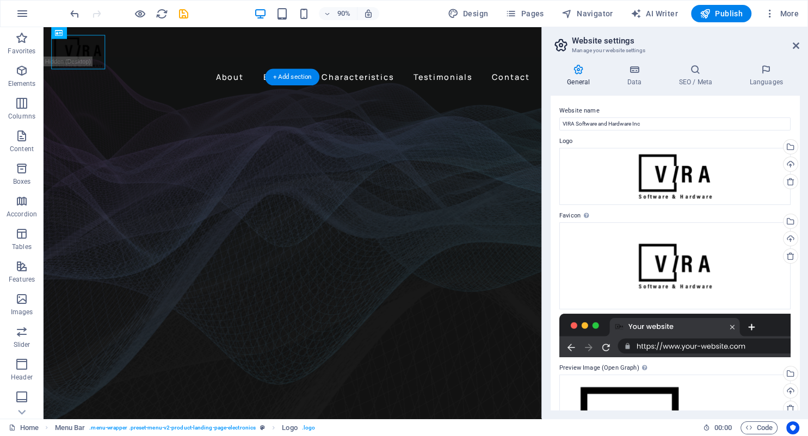
click at [224, 104] on figure at bounding box center [320, 282] width 553 height 409
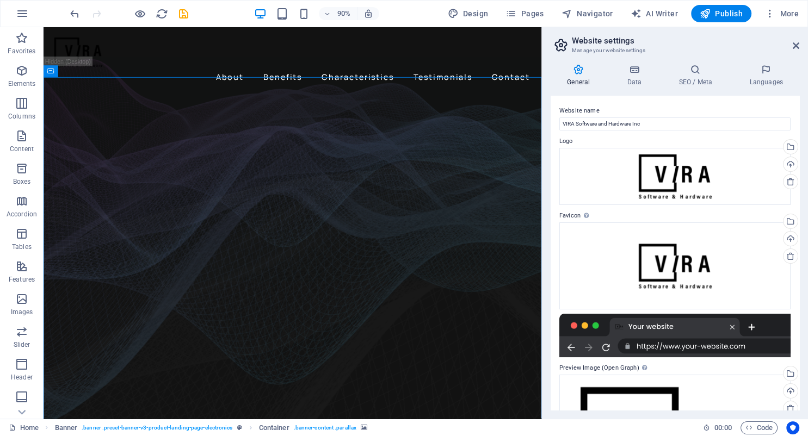
click at [595, 44] on h2 "Website settings" at bounding box center [685, 41] width 227 height 10
click at [127, 65] on div "About Benefits Characteristics Testimonials Contact Menu" at bounding box center [320, 63] width 553 height 73
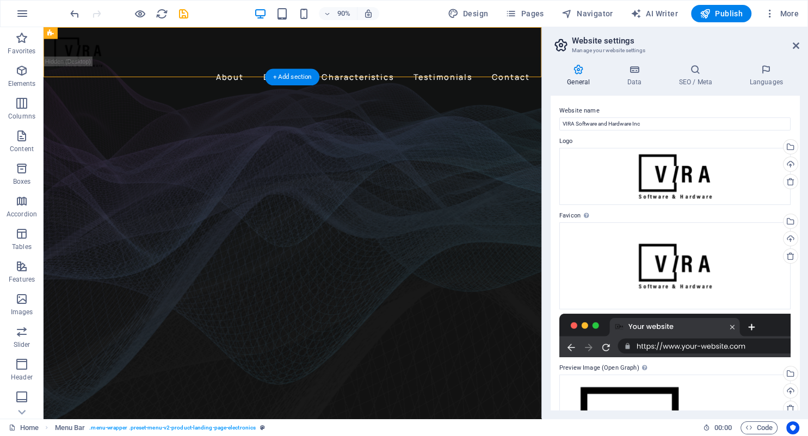
click at [207, 102] on figure at bounding box center [320, 282] width 553 height 409
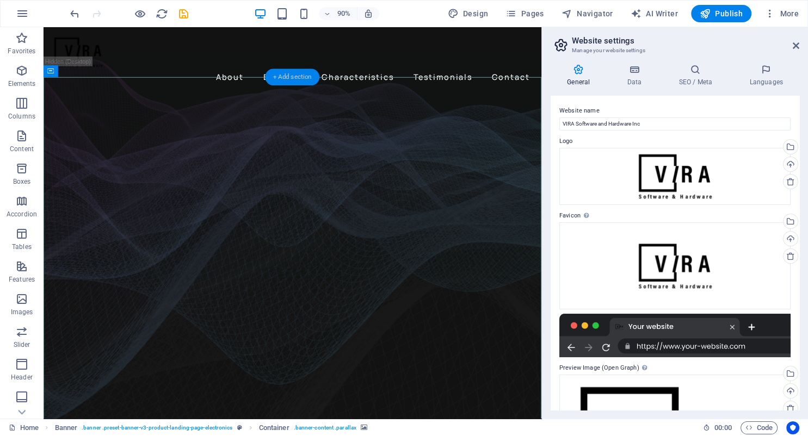
click at [289, 77] on div "+ Add section" at bounding box center [293, 77] width 54 height 17
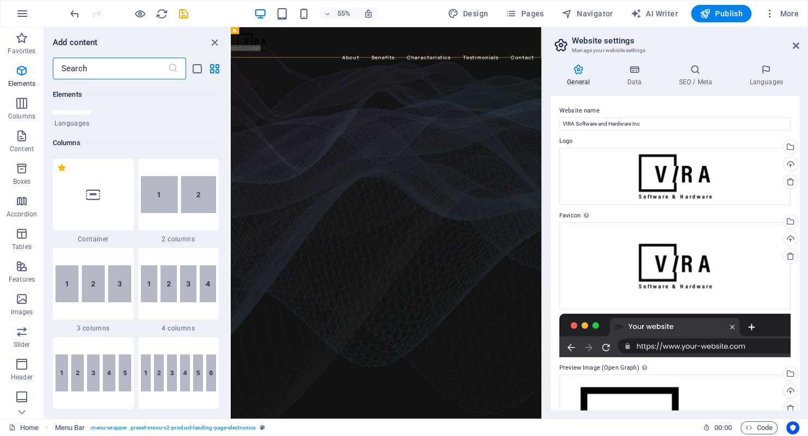
scroll to position [496, 0]
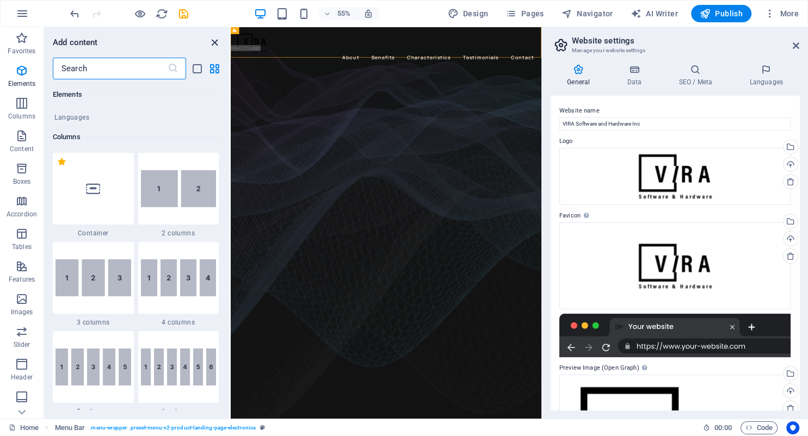
click at [219, 42] on icon "close panel" at bounding box center [214, 42] width 13 height 13
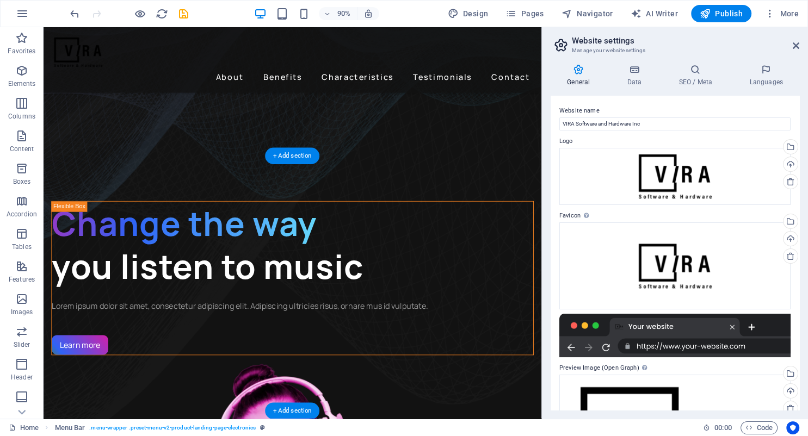
scroll to position [287, 0]
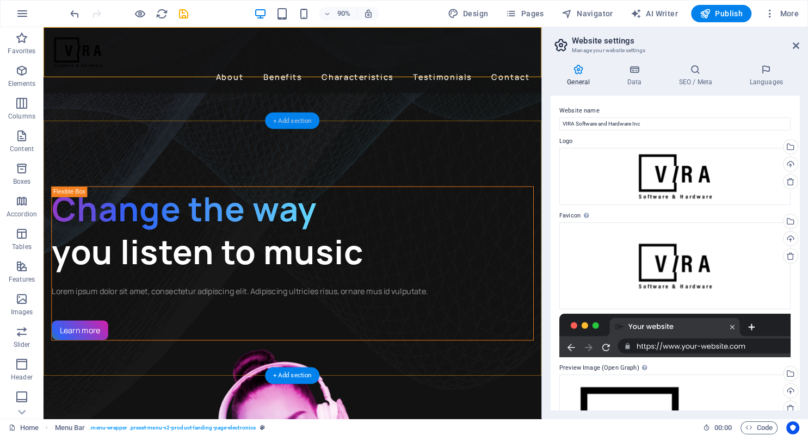
click at [288, 124] on div "+ Add section" at bounding box center [293, 121] width 54 height 17
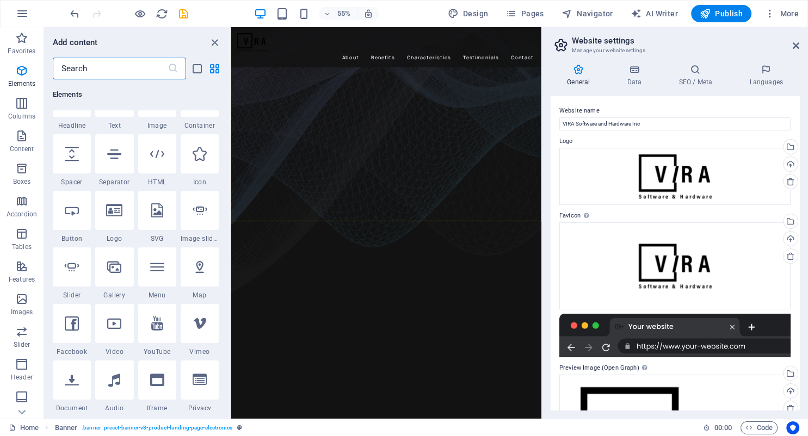
scroll to position [446, 0]
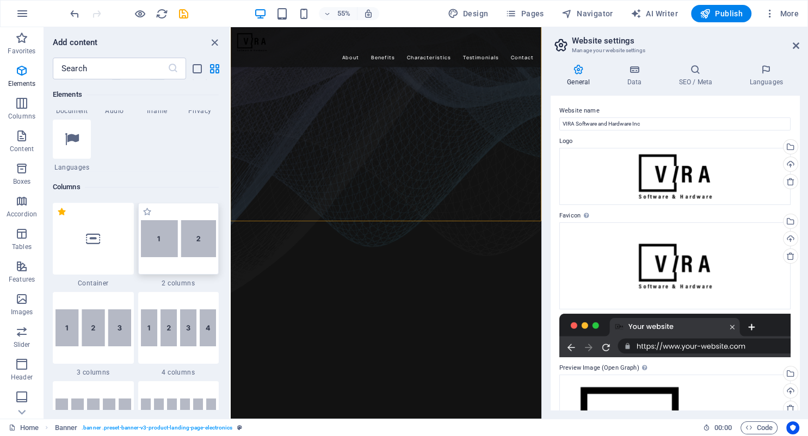
click at [163, 228] on img at bounding box center [179, 238] width 76 height 37
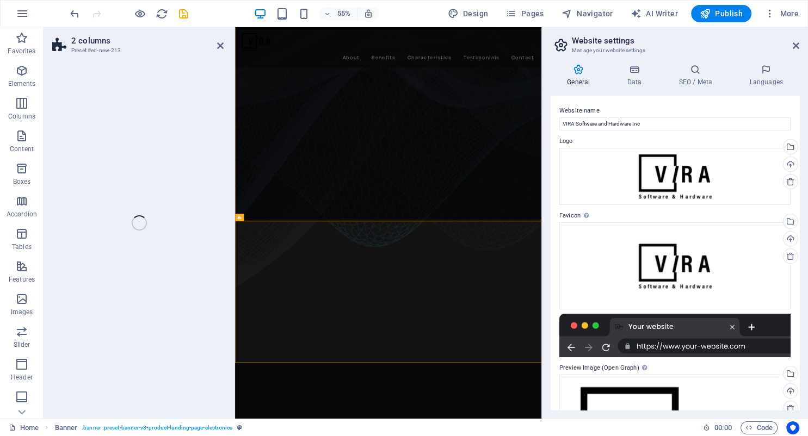
select select "rem"
select select "preset-columns-two-v2-default"
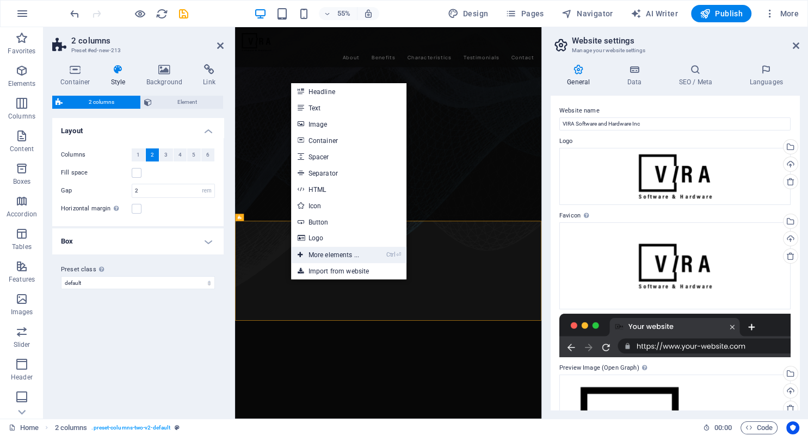
drag, startPoint x: 336, startPoint y: 260, endPoint x: 191, endPoint y: 420, distance: 216.1
click at [336, 260] on link "Ctrl ⏎ More elements ..." at bounding box center [328, 255] width 75 height 16
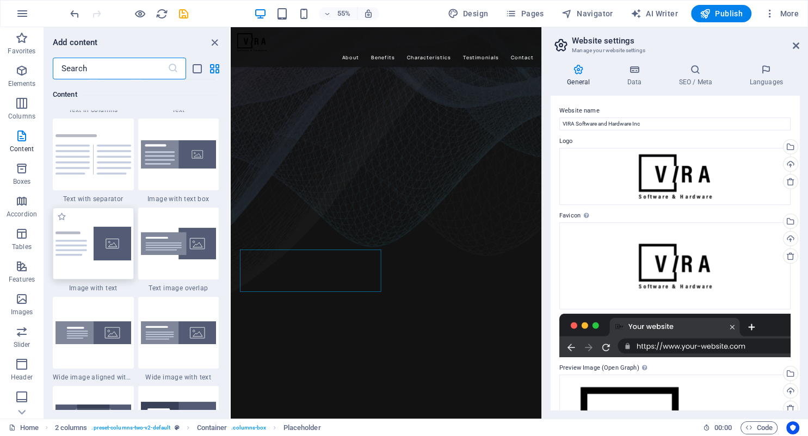
scroll to position [2035, 0]
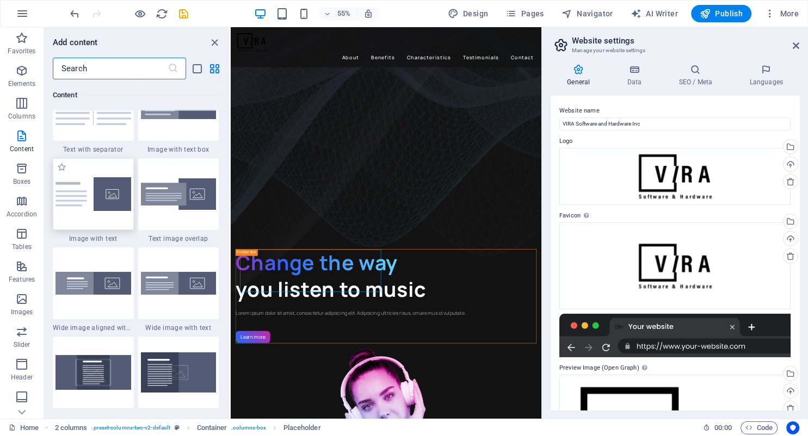
click at [106, 211] on img at bounding box center [94, 194] width 76 height 34
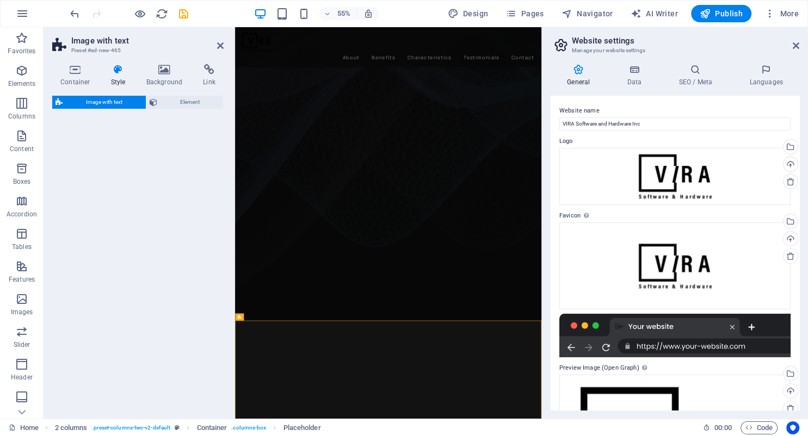
select select "rem"
select select "px"
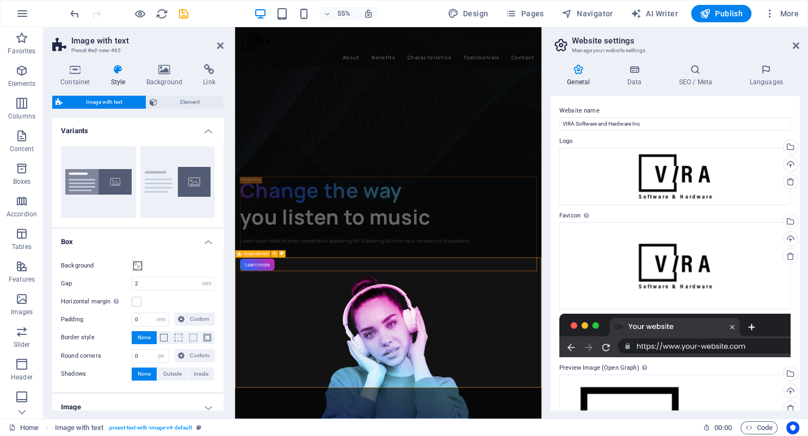
scroll to position [402, 0]
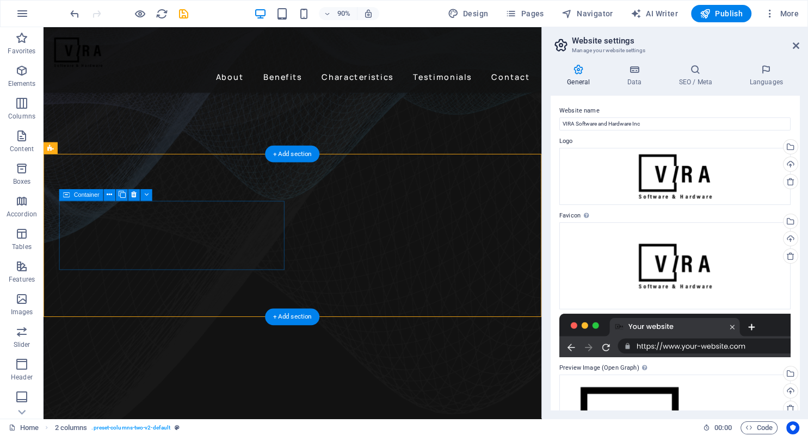
scroll to position [230, 0]
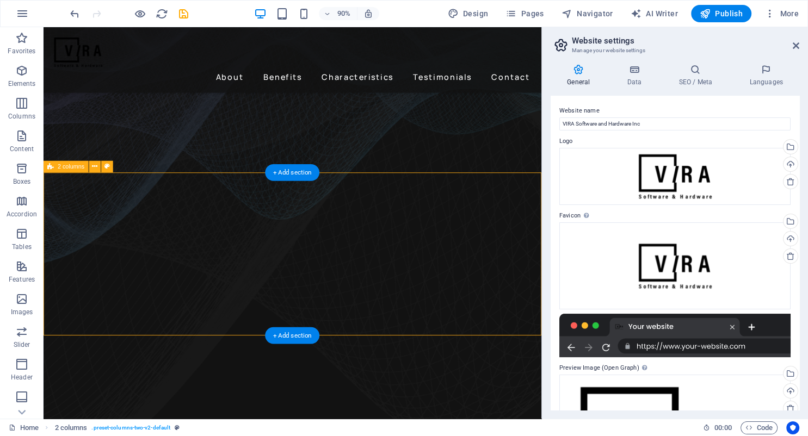
click at [93, 167] on icon at bounding box center [94, 167] width 5 height 10
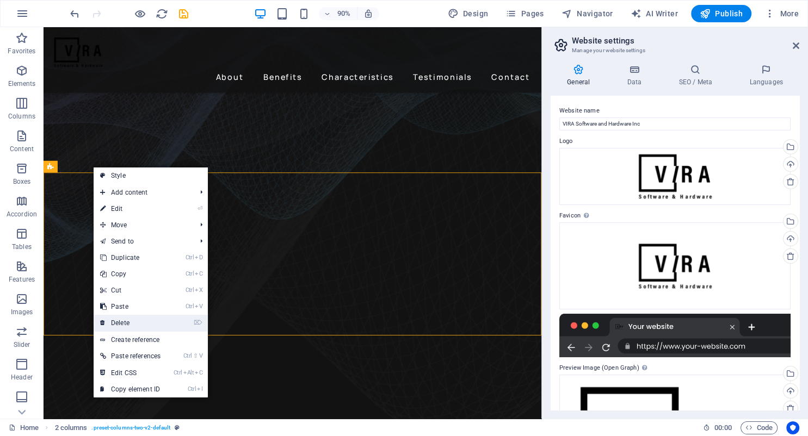
click at [127, 318] on link "⌦ Delete" at bounding box center [130, 323] width 73 height 16
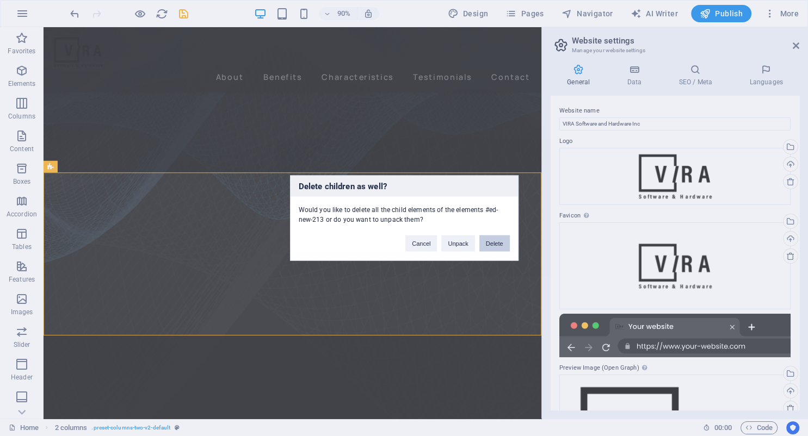
click at [499, 245] on button "Delete" at bounding box center [494, 244] width 30 height 16
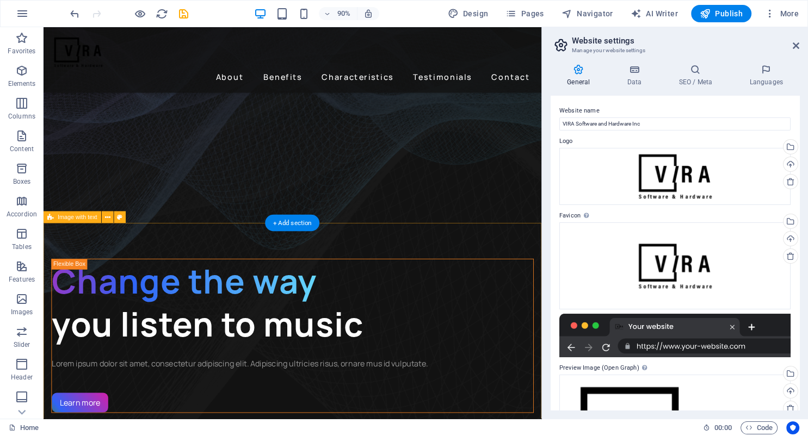
scroll to position [287, 0]
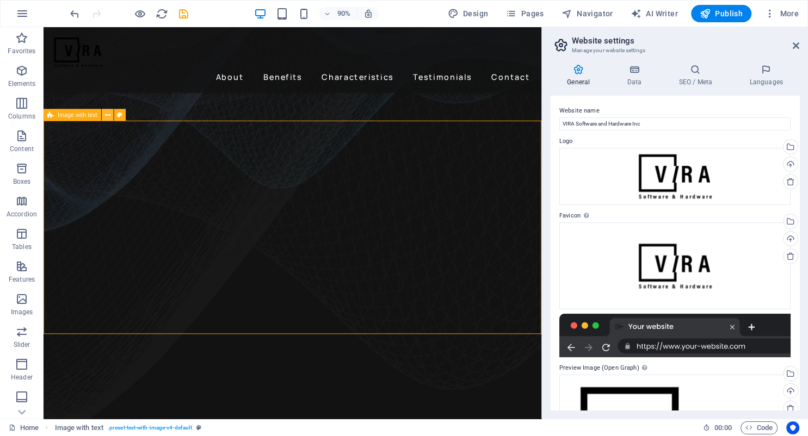
click at [107, 115] on icon at bounding box center [107, 115] width 5 height 10
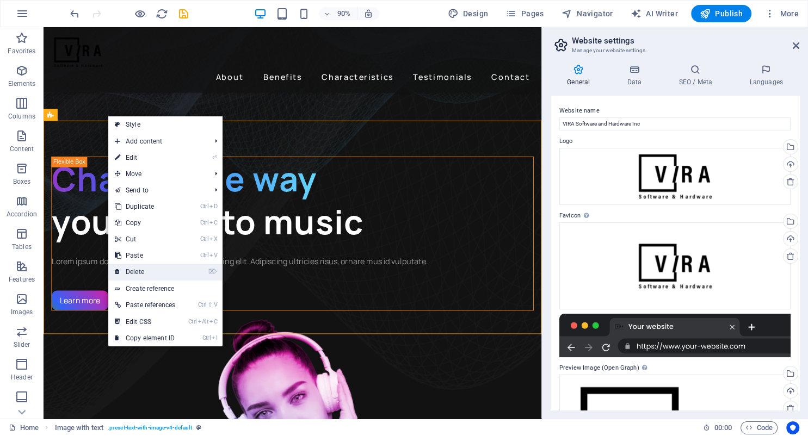
click at [156, 270] on link "⌦ Delete" at bounding box center [144, 272] width 73 height 16
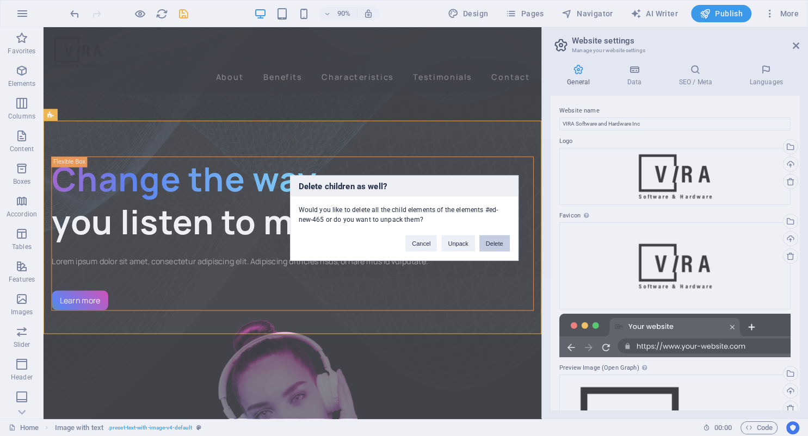
click at [502, 246] on button "Delete" at bounding box center [494, 244] width 30 height 16
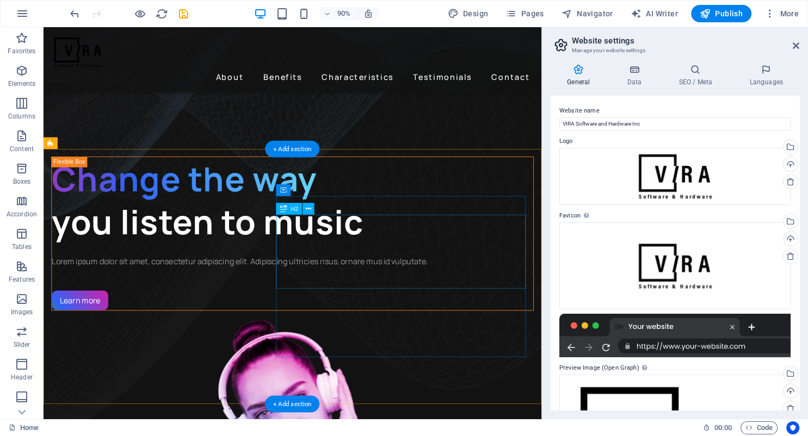
scroll to position [0, 0]
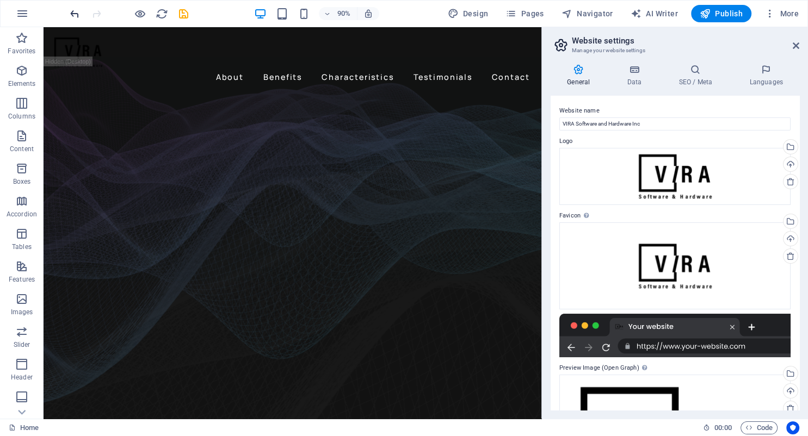
click at [74, 12] on icon "undo" at bounding box center [75, 14] width 13 height 13
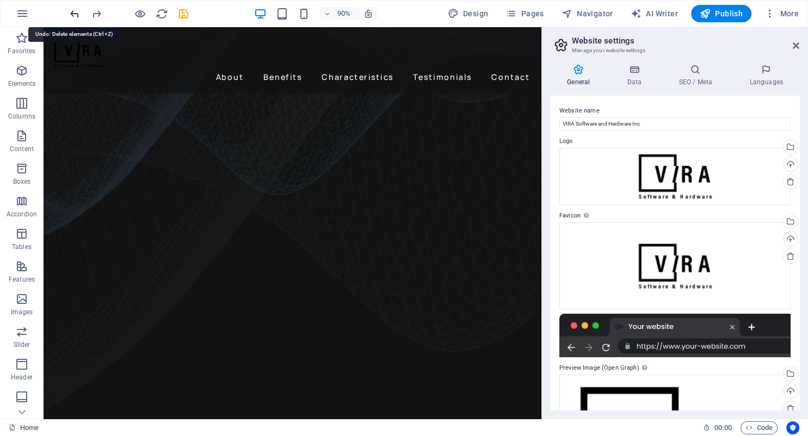
scroll to position [292, 0]
click at [74, 12] on icon "undo" at bounding box center [75, 14] width 13 height 13
click at [72, 12] on icon "undo" at bounding box center [75, 14] width 13 height 13
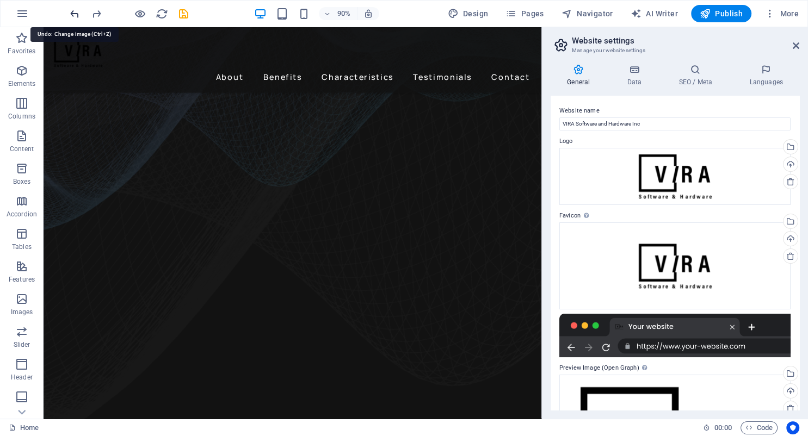
click at [72, 12] on icon "undo" at bounding box center [75, 14] width 13 height 13
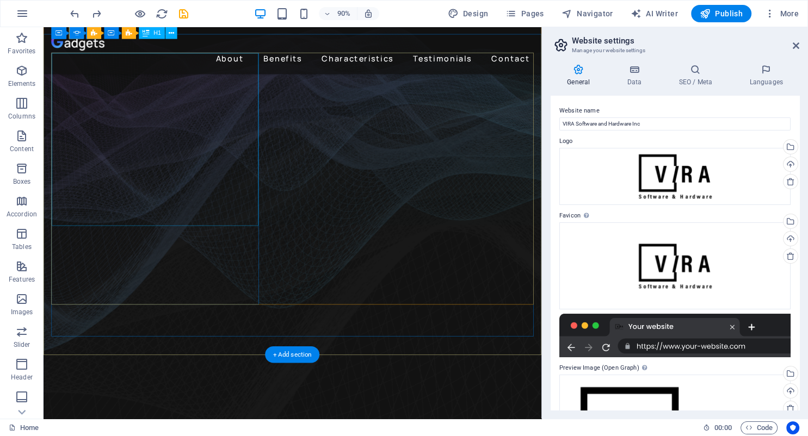
scroll to position [0, 0]
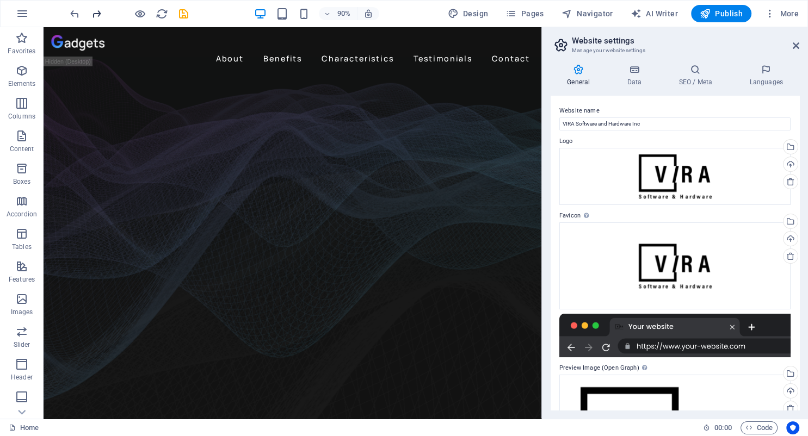
click at [97, 14] on icon "redo" at bounding box center [96, 14] width 13 height 13
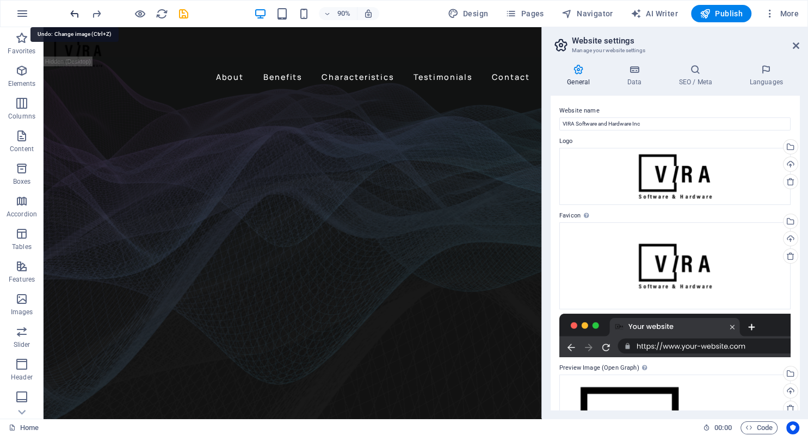
click at [73, 13] on icon "undo" at bounding box center [75, 14] width 13 height 13
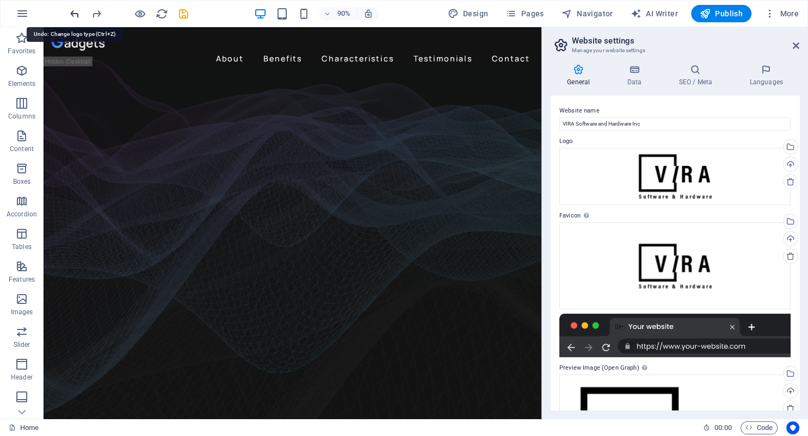
click at [73, 13] on icon "undo" at bounding box center [75, 14] width 13 height 13
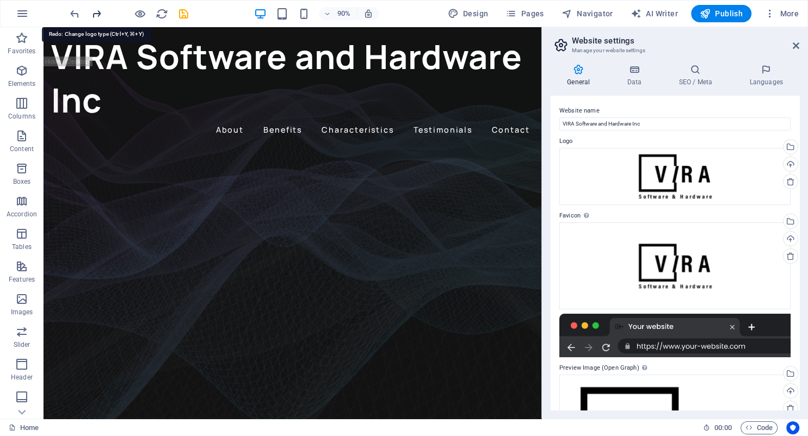
click at [99, 12] on icon "redo" at bounding box center [96, 14] width 13 height 13
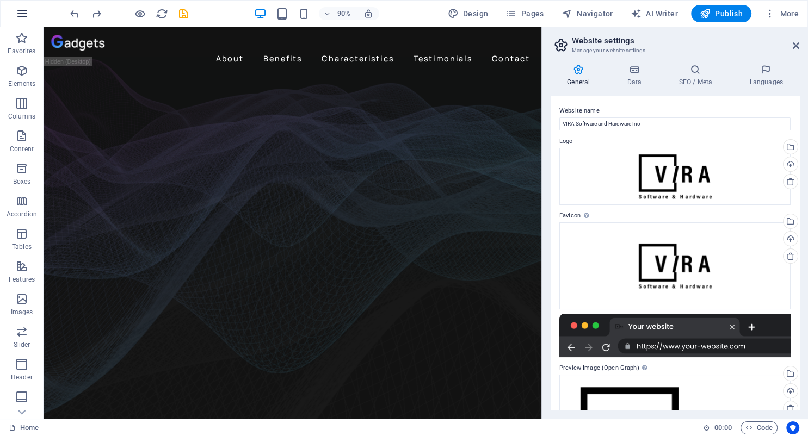
click at [23, 19] on icon "button" at bounding box center [22, 13] width 13 height 13
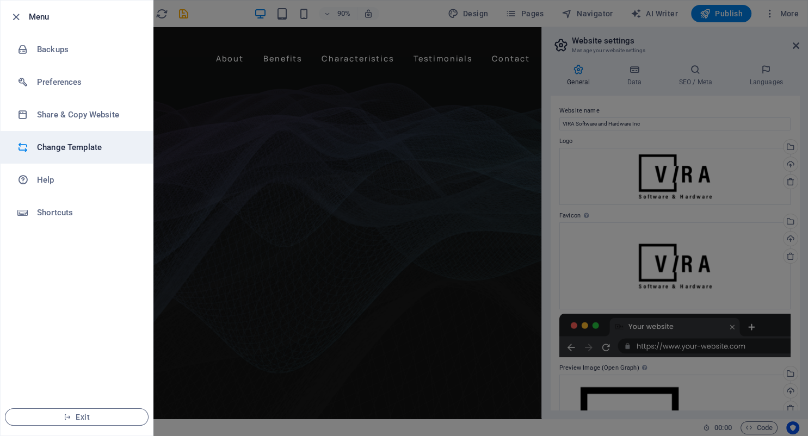
click at [75, 153] on h6 "Change Template" at bounding box center [87, 147] width 101 height 13
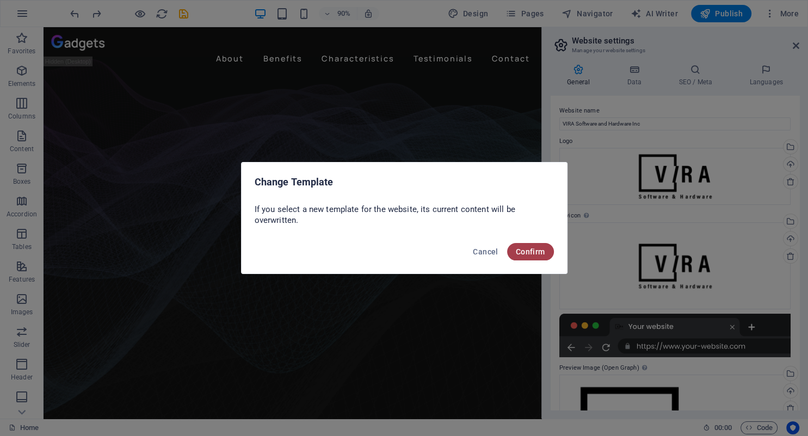
click at [532, 255] on span "Confirm" at bounding box center [530, 252] width 29 height 9
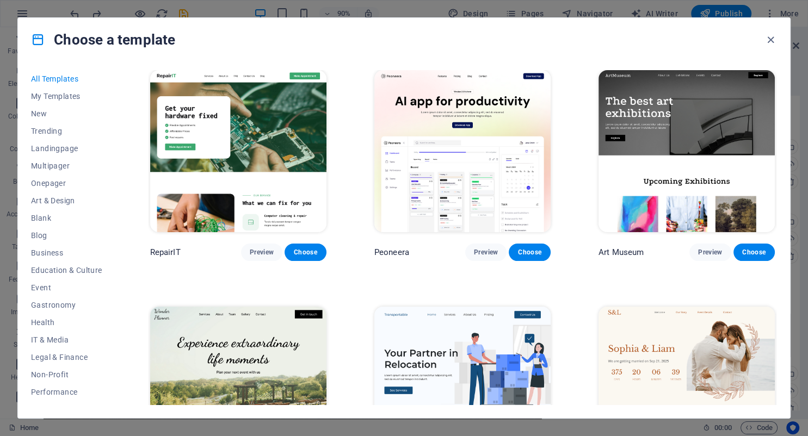
scroll to position [198, 0]
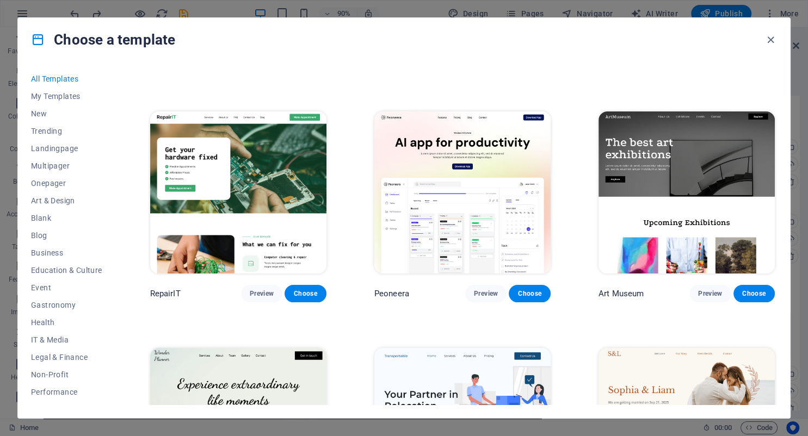
click at [284, 169] on img at bounding box center [238, 193] width 176 height 163
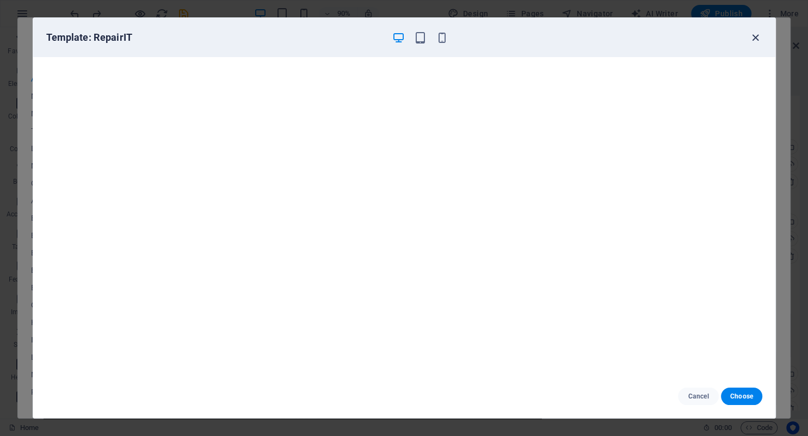
click at [755, 40] on icon "button" at bounding box center [755, 38] width 13 height 13
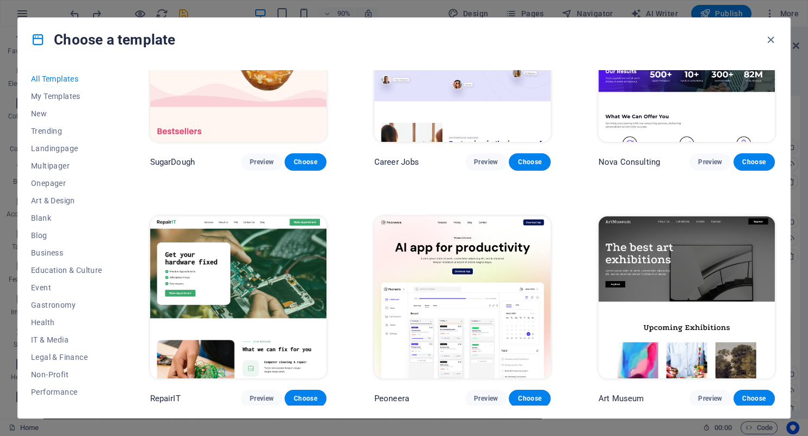
scroll to position [347, 0]
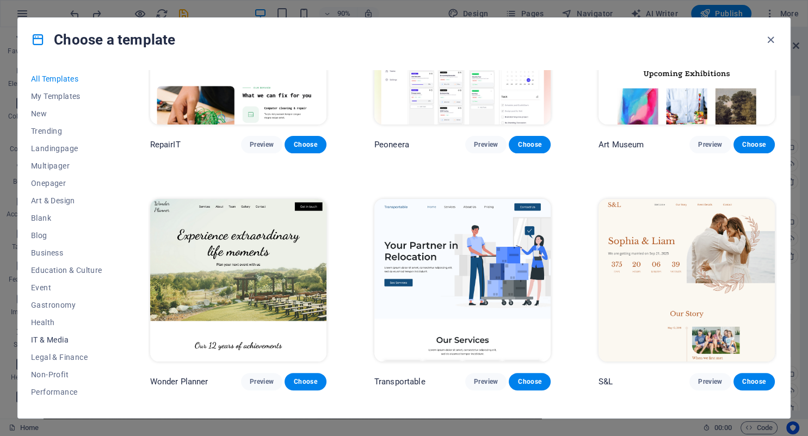
click at [57, 334] on button "IT & Media" at bounding box center [66, 339] width 71 height 17
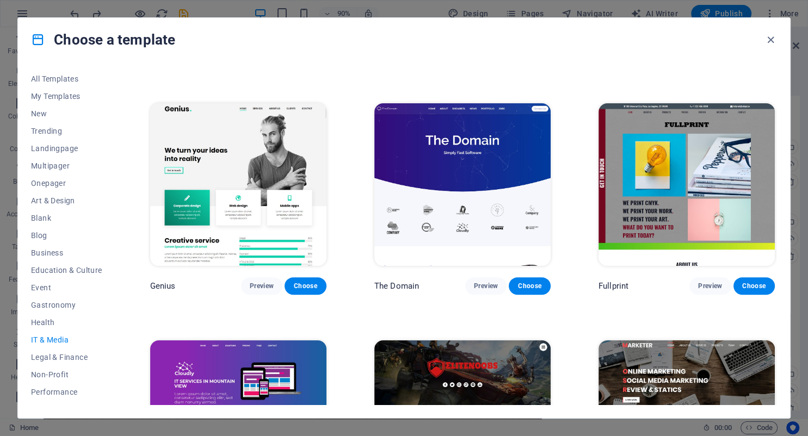
scroll to position [397, 0]
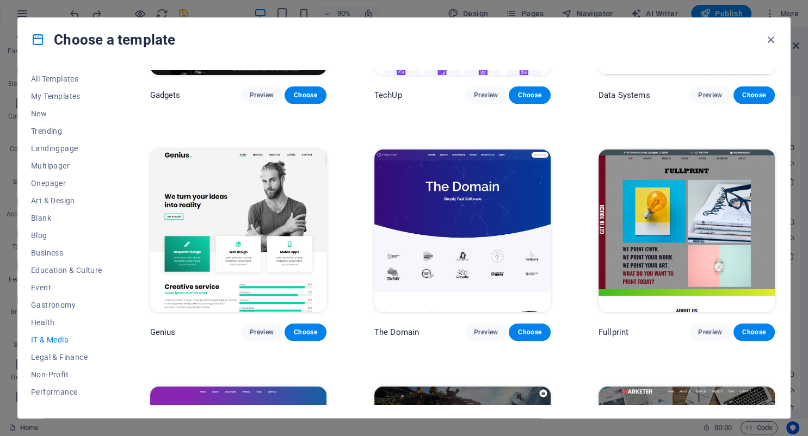
click at [235, 223] on img at bounding box center [238, 231] width 176 height 163
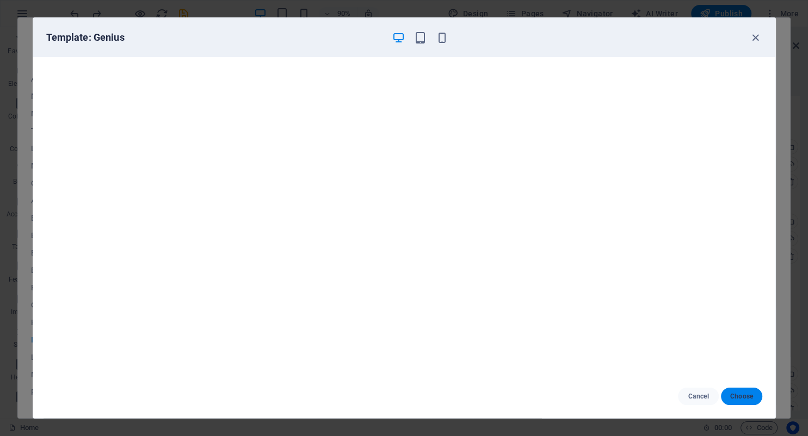
click at [750, 394] on span "Choose" at bounding box center [741, 396] width 23 height 9
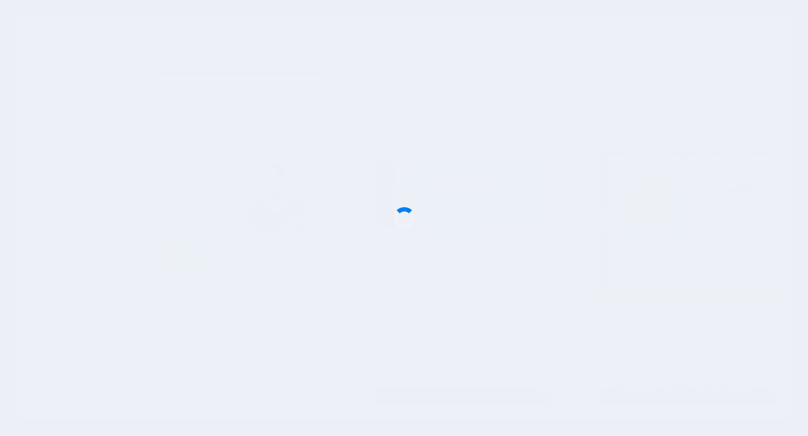
checkbox input "false"
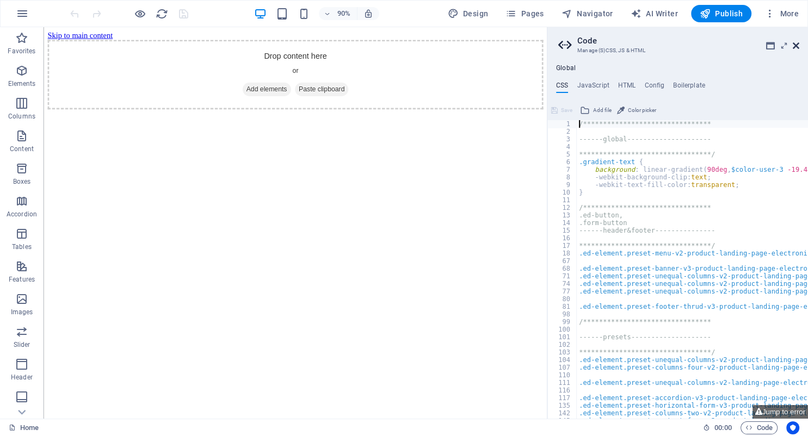
click at [798, 43] on icon at bounding box center [796, 45] width 7 height 9
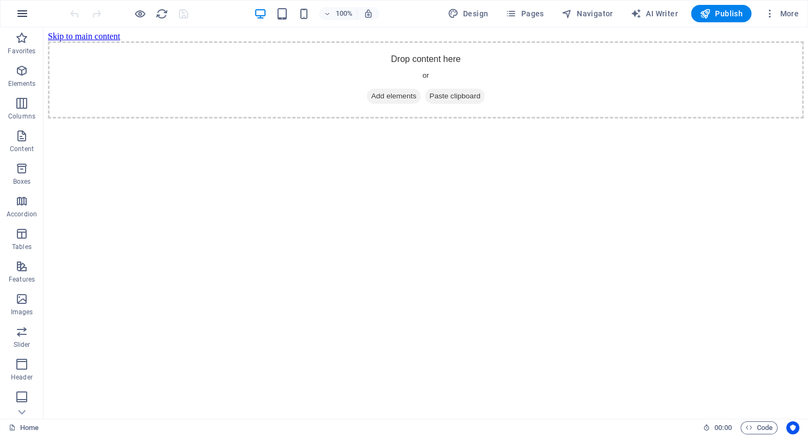
click at [19, 14] on icon "button" at bounding box center [22, 13] width 13 height 13
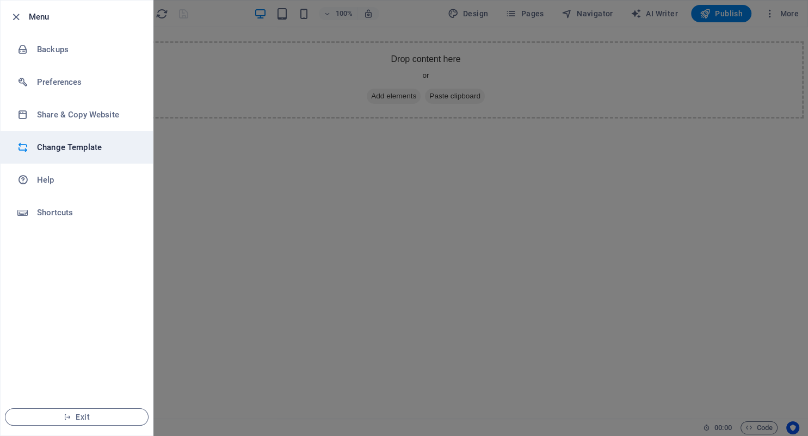
click at [73, 151] on h6 "Change Template" at bounding box center [87, 147] width 101 height 13
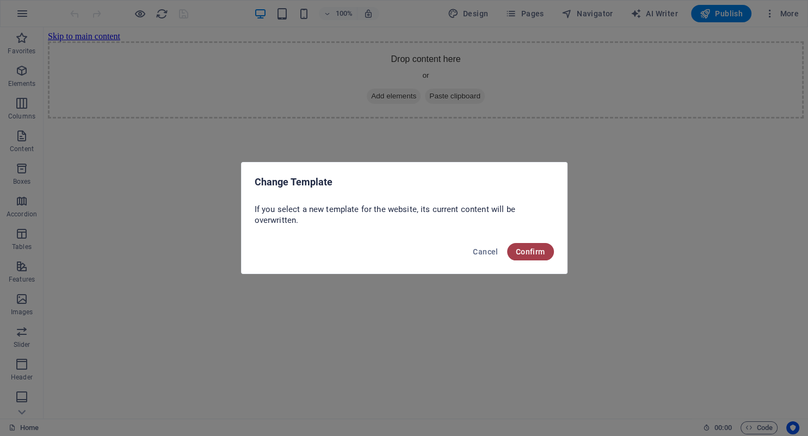
click at [534, 255] on span "Confirm" at bounding box center [530, 252] width 29 height 9
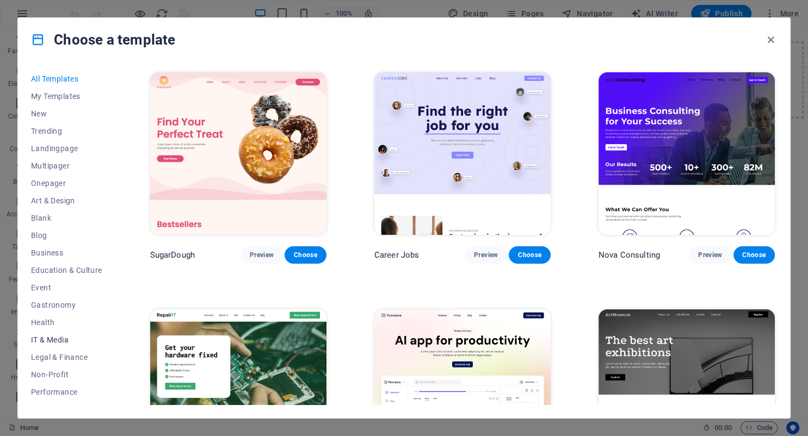
click at [49, 341] on span "IT & Media" at bounding box center [66, 340] width 71 height 9
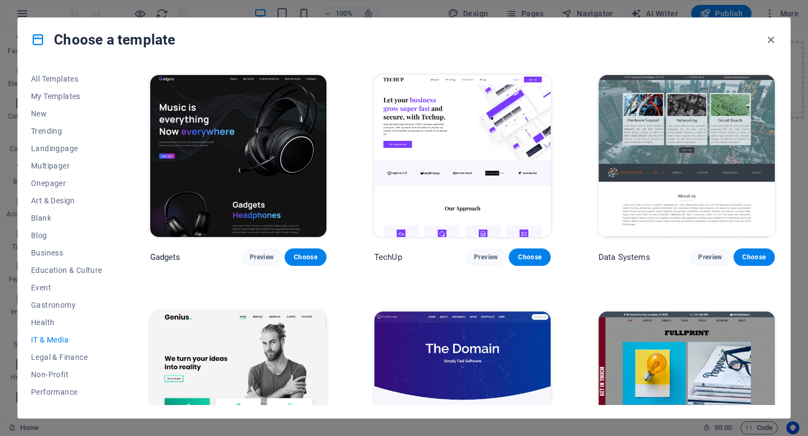
scroll to position [347, 0]
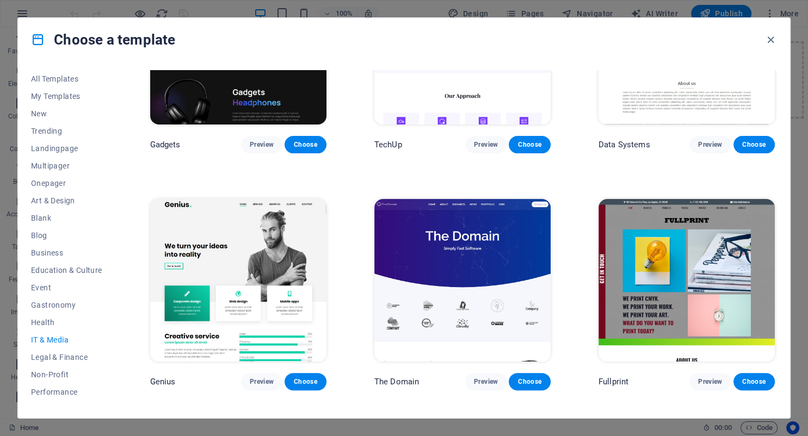
click at [258, 253] on img at bounding box center [238, 280] width 176 height 163
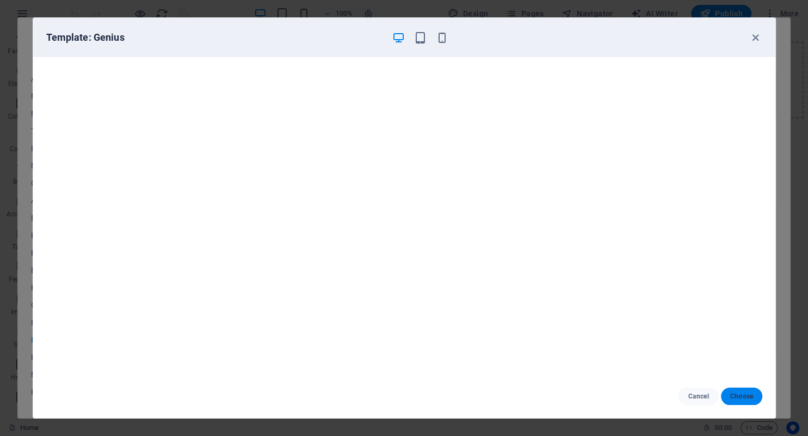
click at [736, 393] on span "Choose" at bounding box center [741, 396] width 23 height 9
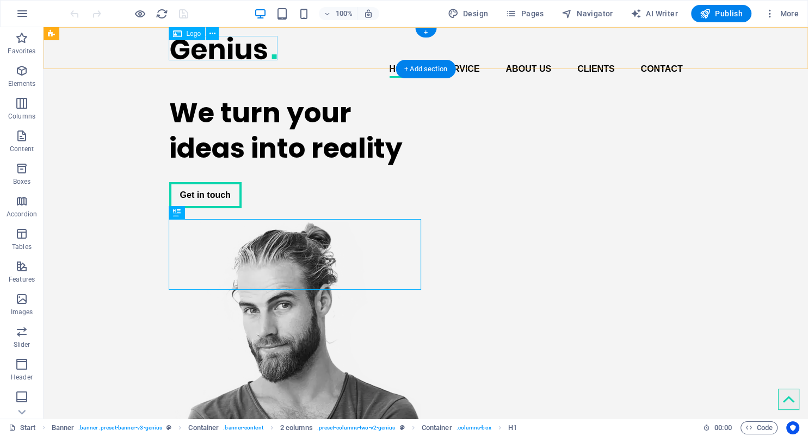
click at [196, 51] on div at bounding box center [426, 48] width 514 height 24
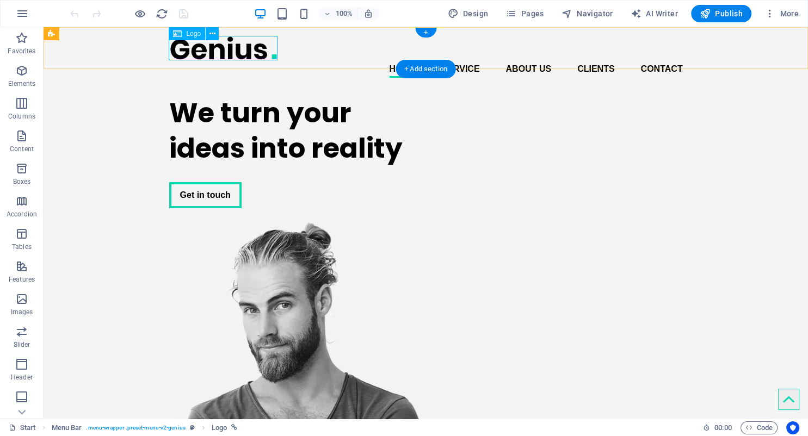
click at [221, 52] on div at bounding box center [426, 48] width 514 height 24
select select "px"
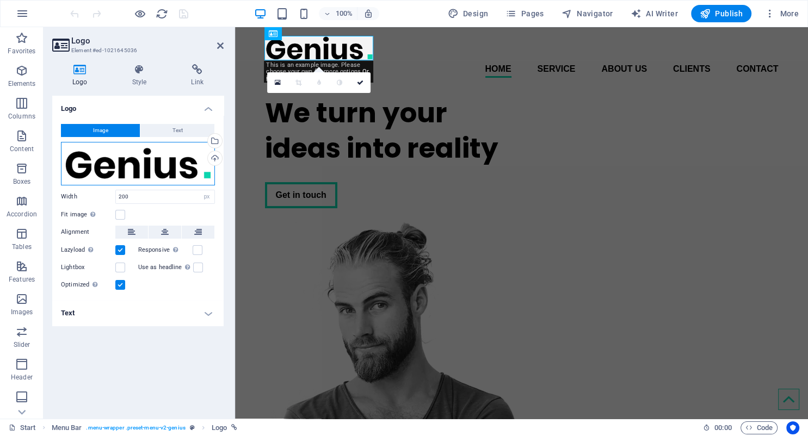
click at [181, 173] on div "Drag files here, click to choose files or select files from Files or our free s…" at bounding box center [138, 164] width 154 height 44
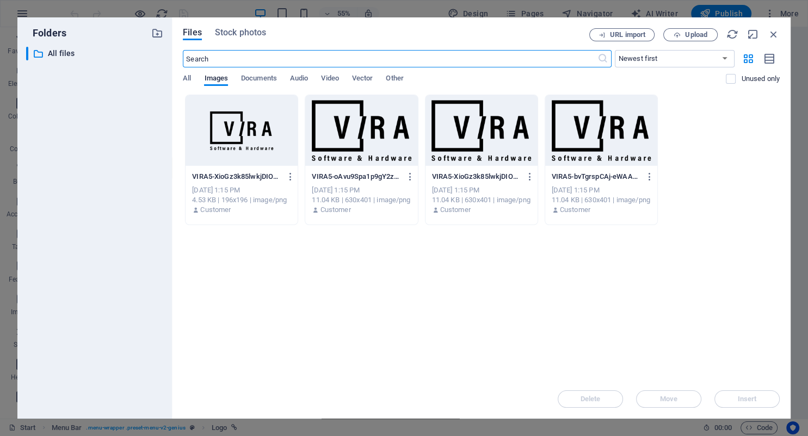
click at [478, 134] on div at bounding box center [482, 130] width 112 height 71
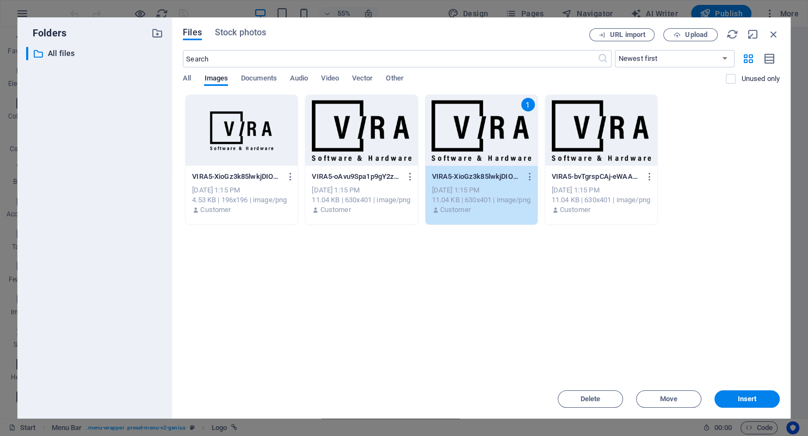
click at [375, 133] on div at bounding box center [361, 130] width 112 height 71
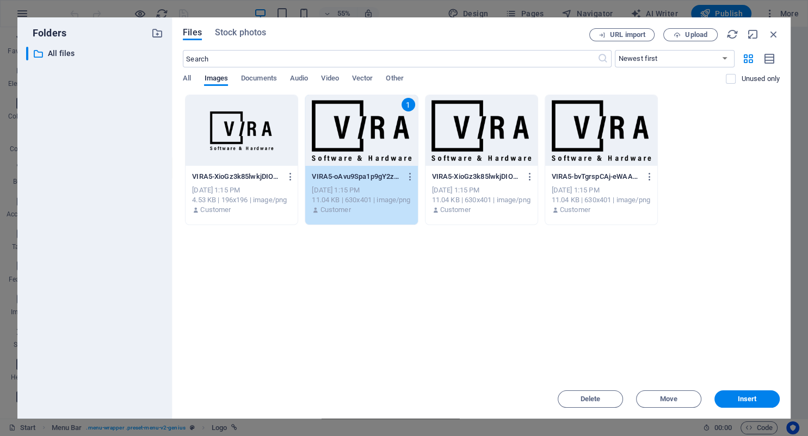
click at [465, 133] on div at bounding box center [482, 130] width 112 height 71
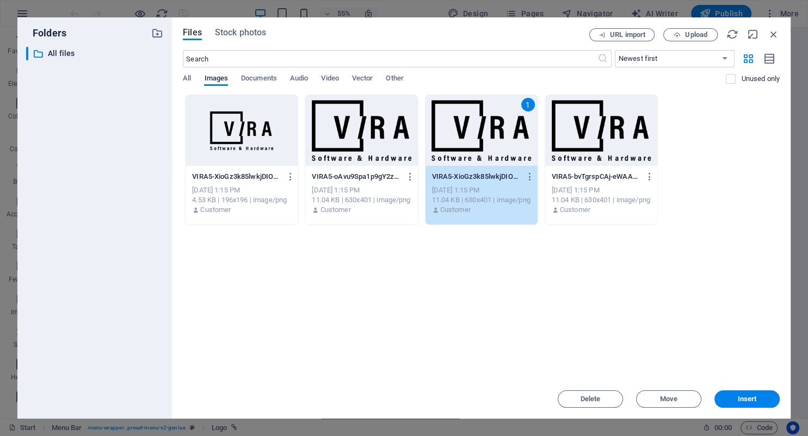
click at [597, 131] on div at bounding box center [601, 130] width 112 height 71
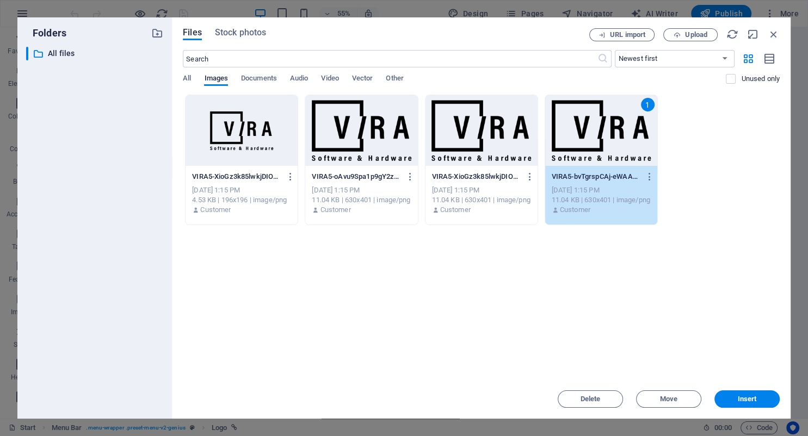
click at [465, 137] on div at bounding box center [482, 130] width 112 height 71
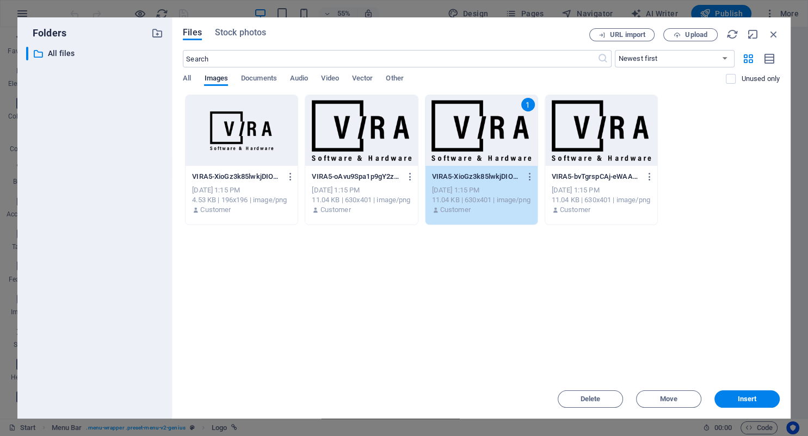
click at [341, 136] on div at bounding box center [361, 130] width 112 height 71
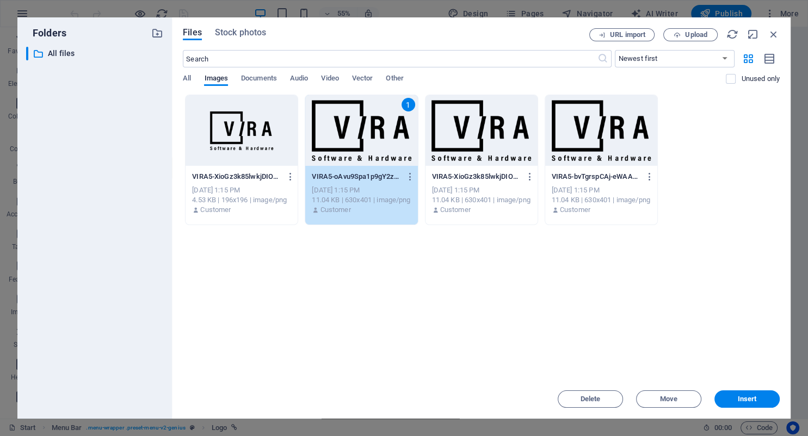
click at [453, 132] on div at bounding box center [482, 130] width 112 height 71
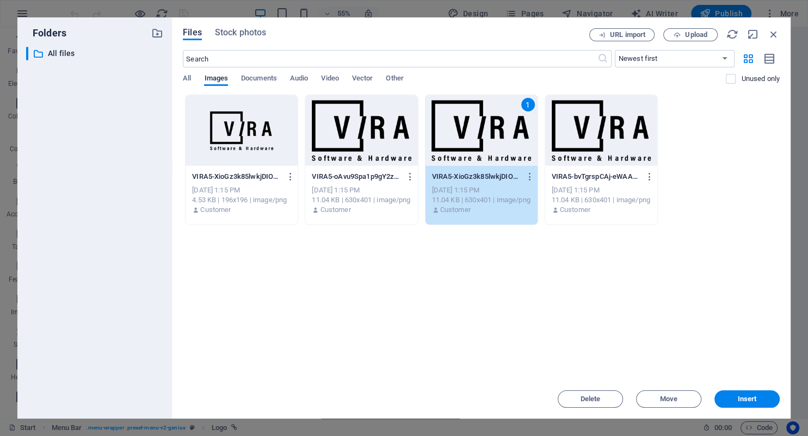
click at [332, 132] on div at bounding box center [361, 130] width 112 height 71
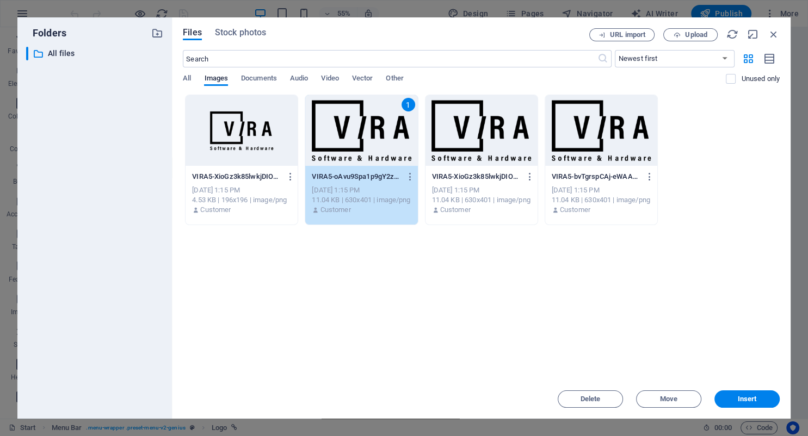
click at [573, 131] on div at bounding box center [601, 130] width 112 height 71
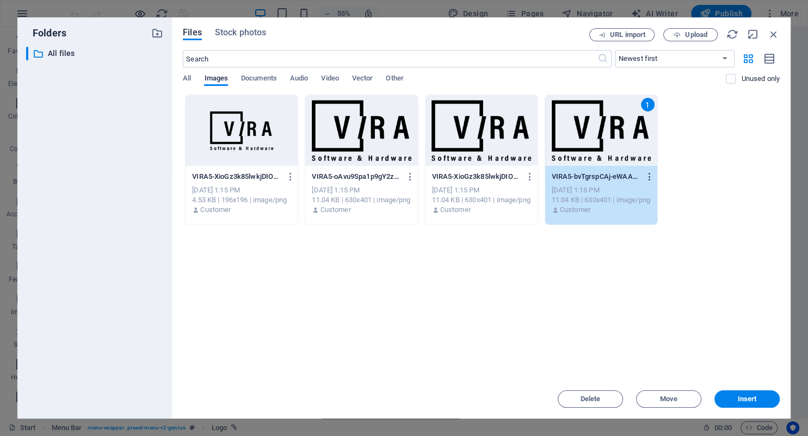
click at [654, 177] on icon "button" at bounding box center [650, 177] width 10 height 10
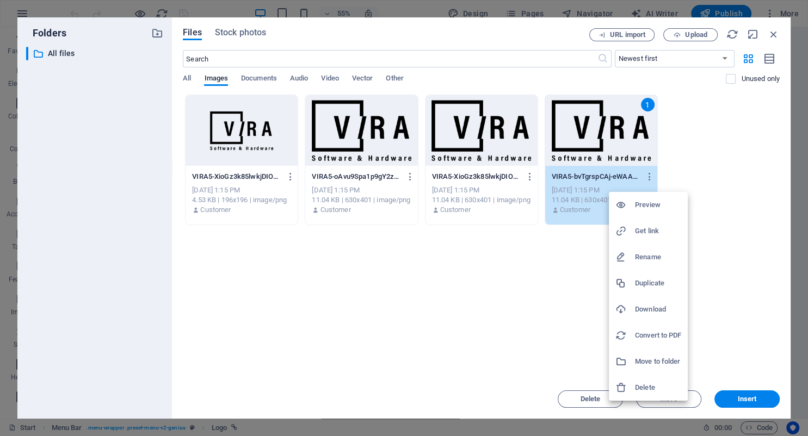
click at [640, 387] on h6 "Delete" at bounding box center [658, 387] width 46 height 13
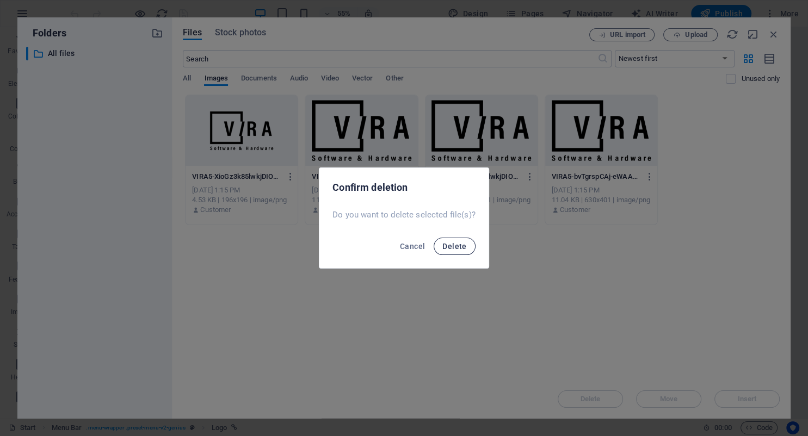
click at [454, 249] on span "Delete" at bounding box center [454, 246] width 24 height 9
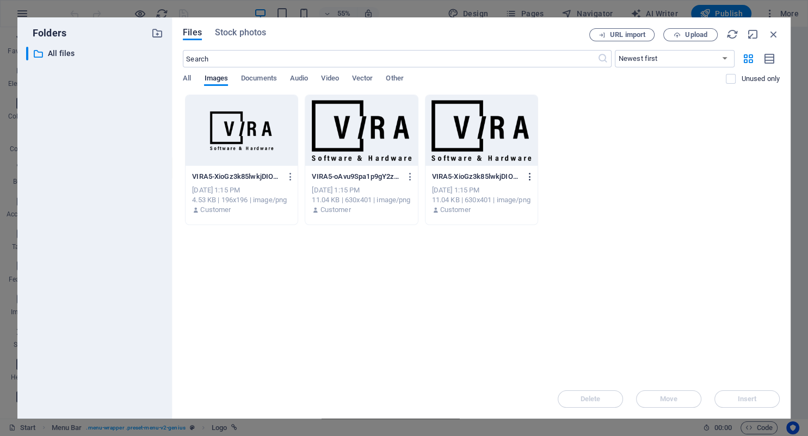
click at [531, 180] on icon "button" at bounding box center [530, 177] width 10 height 10
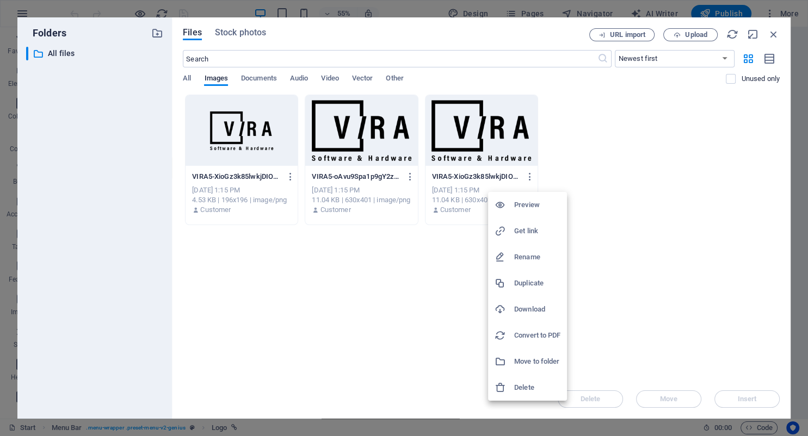
click at [533, 385] on h6 "Delete" at bounding box center [537, 387] width 46 height 13
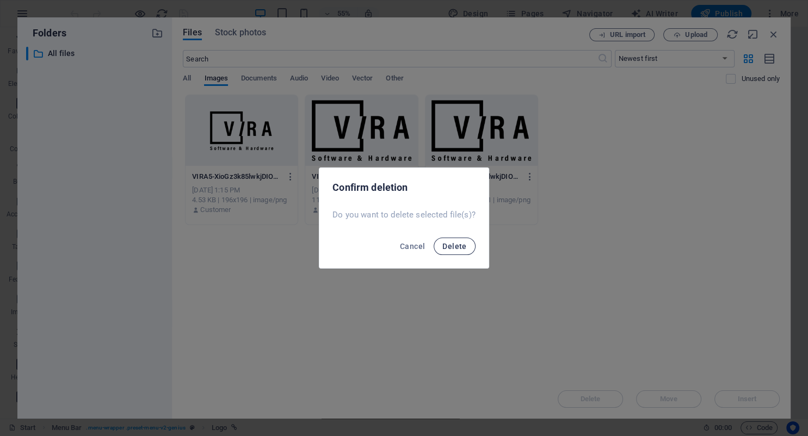
click at [445, 247] on span "Delete" at bounding box center [454, 246] width 24 height 9
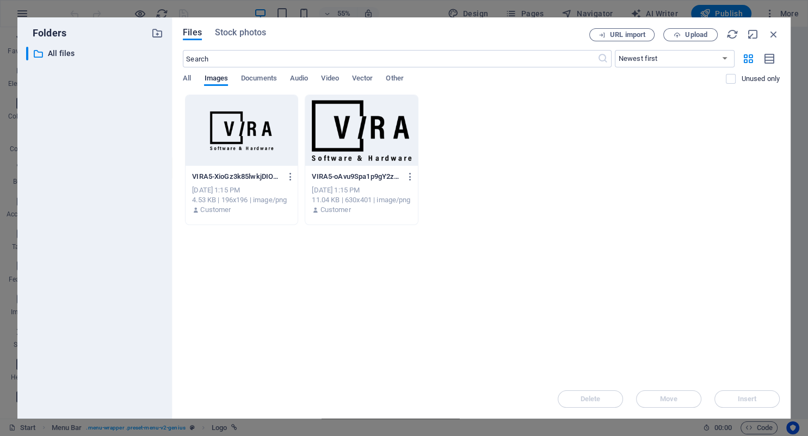
click at [364, 132] on div at bounding box center [361, 130] width 112 height 71
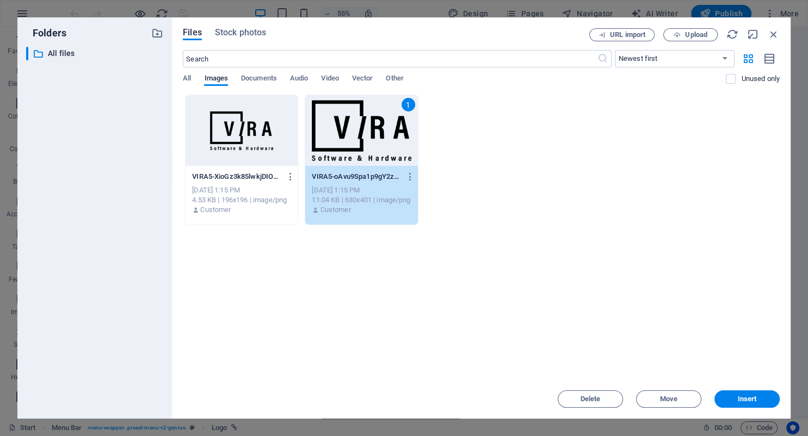
click at [364, 132] on div "1" at bounding box center [361, 130] width 112 height 71
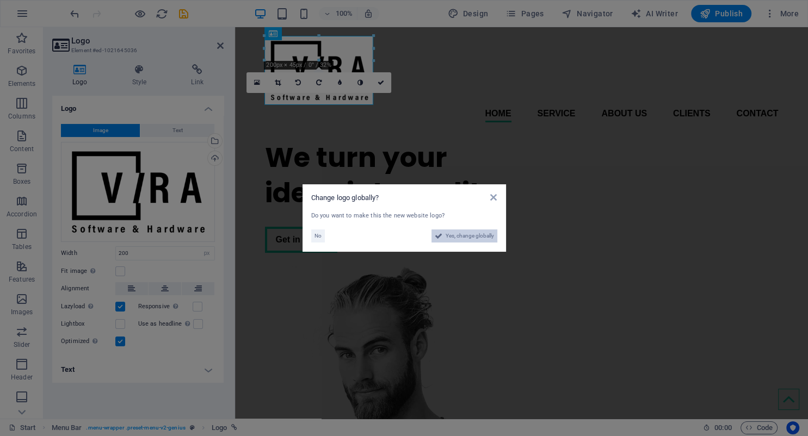
click at [469, 236] on span "Yes, change globally" at bounding box center [470, 236] width 48 height 13
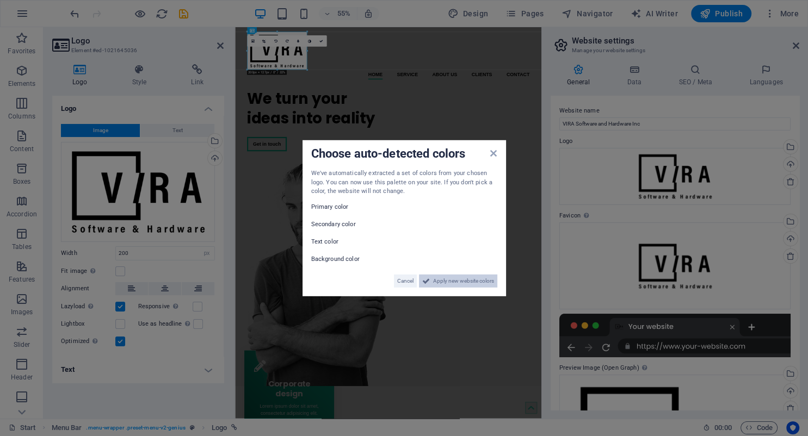
click at [473, 280] on span "Apply new website colors" at bounding box center [463, 280] width 61 height 13
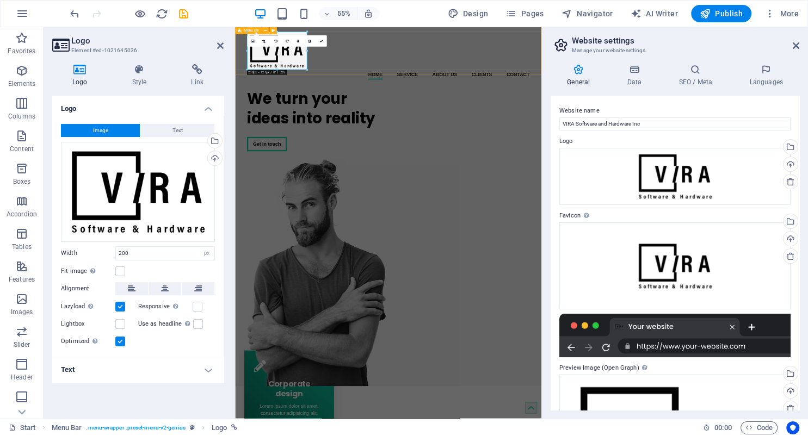
click at [403, 90] on div "Home Service About us Clients Contact Menu" at bounding box center [513, 79] width 557 height 104
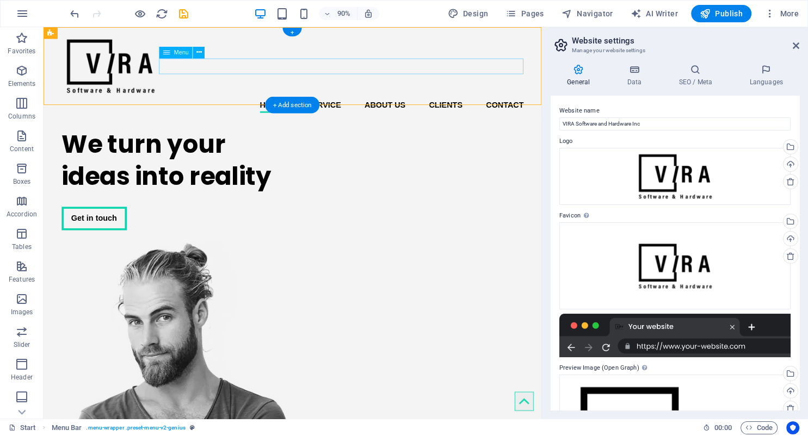
click at [180, 105] on nav "Home Service About us Clients Contact" at bounding box center [321, 113] width 514 height 17
click at [188, 94] on div "Home Service About us Clients Contact Menu" at bounding box center [320, 79] width 553 height 104
click at [118, 72] on div at bounding box center [321, 70] width 514 height 69
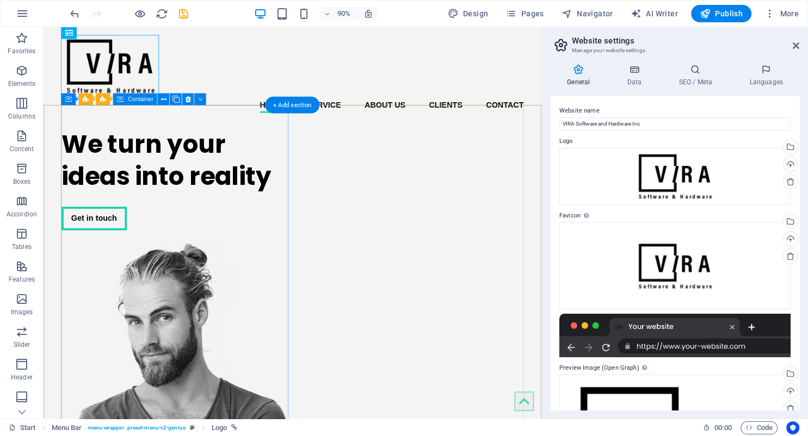
click at [144, 160] on div "We turn your ideas into reality Get in touch" at bounding box center [190, 196] width 253 height 131
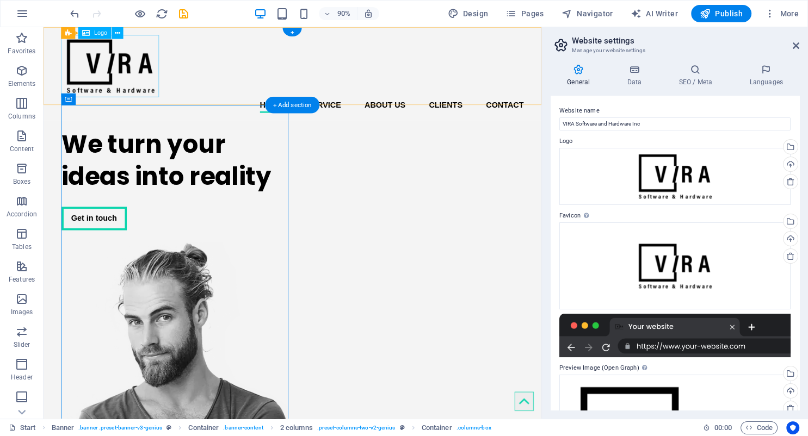
click at [132, 68] on div at bounding box center [321, 70] width 514 height 69
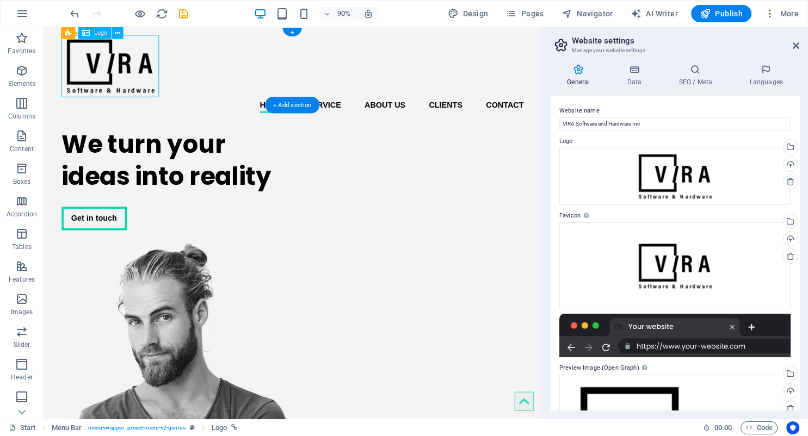
click at [132, 68] on div at bounding box center [321, 70] width 514 height 69
select select "px"
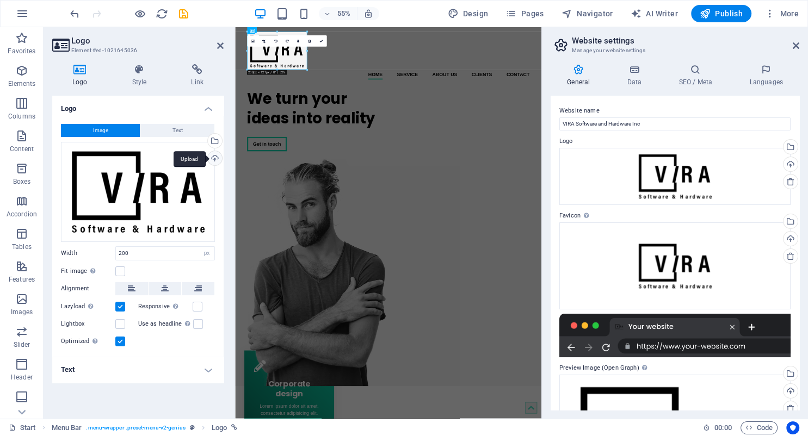
click at [216, 154] on div "Upload" at bounding box center [214, 159] width 16 height 16
click at [143, 190] on div "Drag files here, click to choose files or select files from Files or our free s…" at bounding box center [138, 192] width 154 height 100
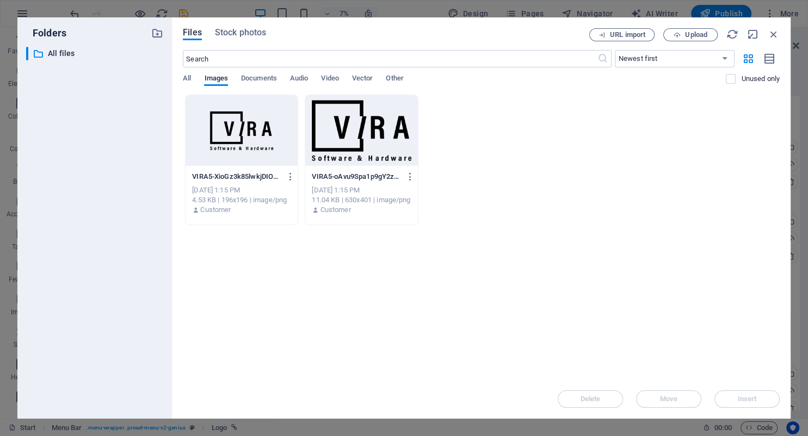
click at [143, 190] on div "​ All files All files" at bounding box center [94, 229] width 137 height 364
click at [776, 33] on icon "button" at bounding box center [774, 34] width 12 height 12
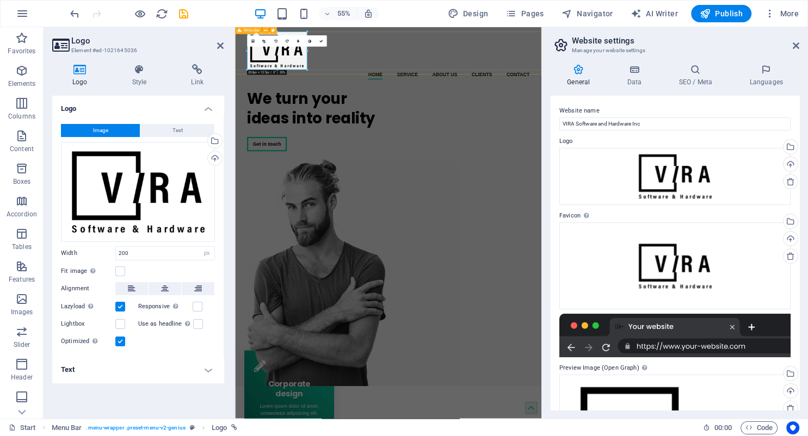
click at [435, 103] on div "Home Service About us Clients Contact Menu" at bounding box center [513, 79] width 557 height 104
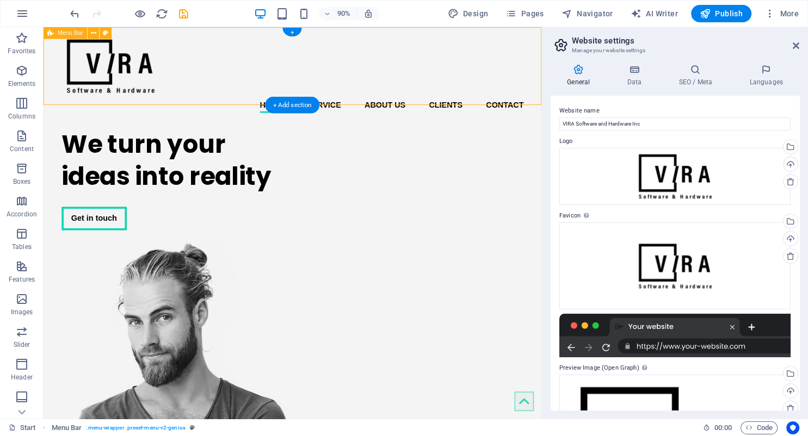
click at [250, 92] on div "Home Service About us Clients Contact Menu" at bounding box center [320, 79] width 553 height 104
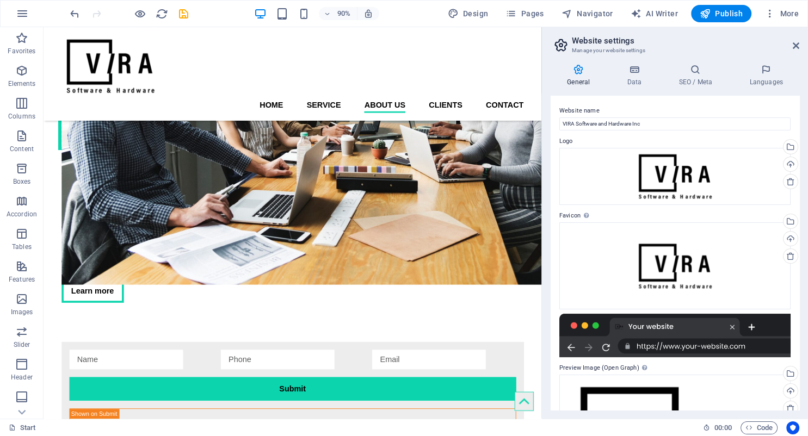
click at [585, 73] on icon at bounding box center [579, 69] width 56 height 11
click at [641, 71] on icon at bounding box center [634, 69] width 47 height 11
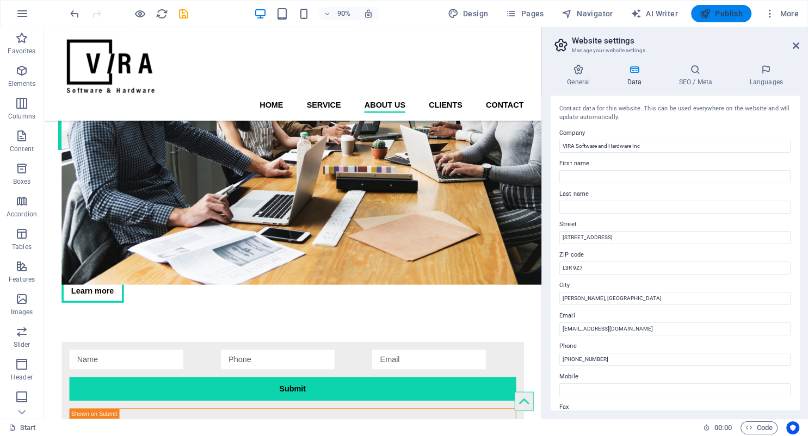
click at [720, 13] on span "Publish" at bounding box center [721, 13] width 43 height 11
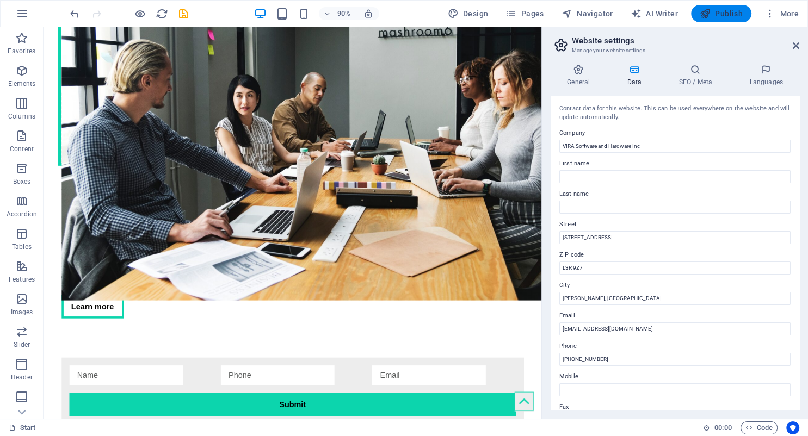
checkbox input "false"
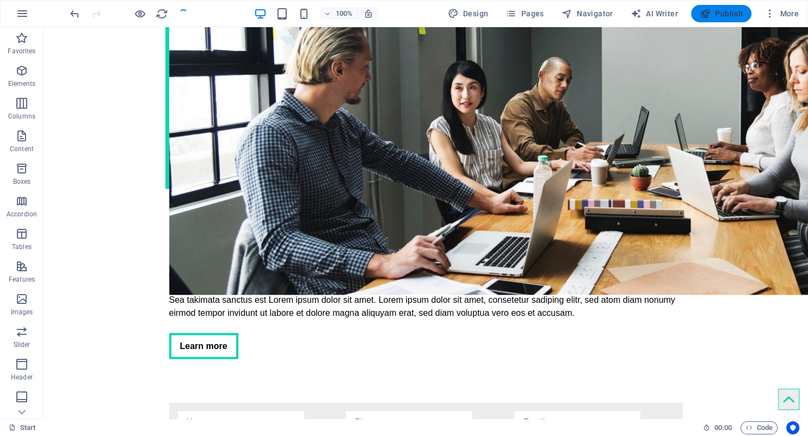
click at [727, 10] on span "Publish" at bounding box center [721, 13] width 43 height 11
